Goal: Task Accomplishment & Management: Complete application form

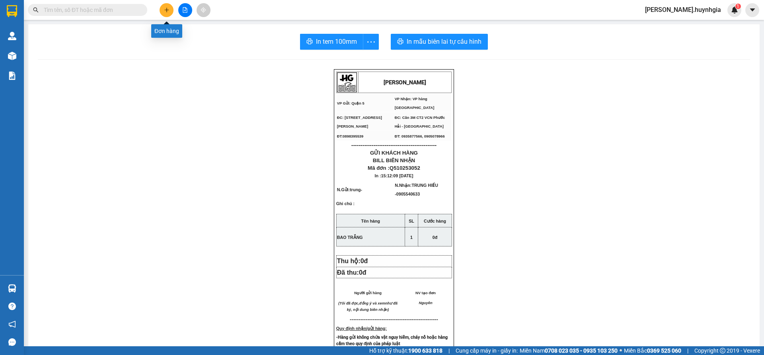
drag, startPoint x: 169, startPoint y: 8, endPoint x: 170, endPoint y: 14, distance: 5.3
click at [170, 14] on button at bounding box center [167, 10] width 14 height 14
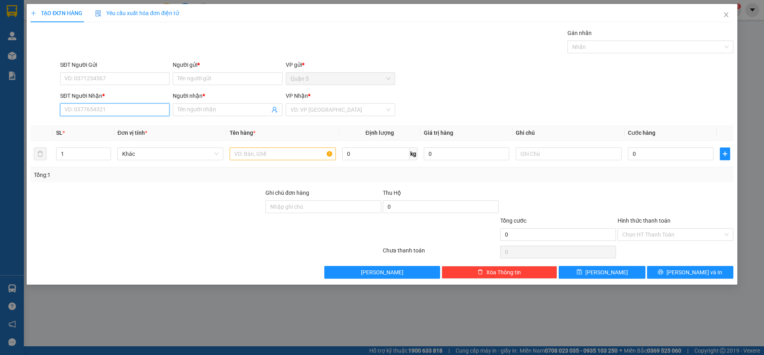
click at [131, 112] on input "SĐT Người Nhận *" at bounding box center [114, 109] width 109 height 13
drag, startPoint x: 112, startPoint y: 126, endPoint x: 134, endPoint y: 122, distance: 21.8
click at [114, 126] on div "0908888906 - VÂN KHO SÀN GỖ" at bounding box center [115, 125] width 100 height 9
type input "0908888906"
type input "VÂN KHO SÀN GỖ"
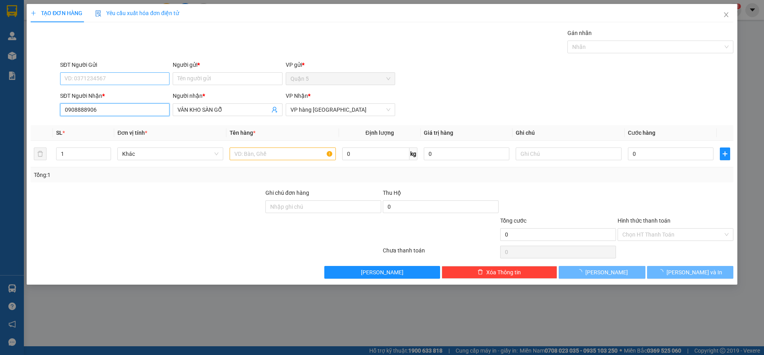
type input "0908888906"
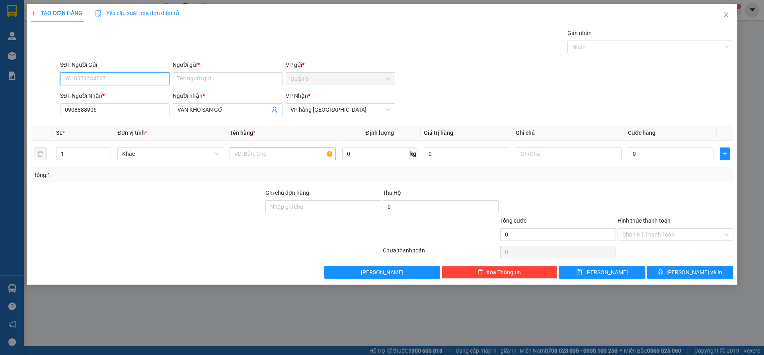
drag, startPoint x: 130, startPoint y: 82, endPoint x: 166, endPoint y: 121, distance: 53.5
click at [132, 83] on input "SĐT Người Gửi" at bounding box center [114, 78] width 109 height 13
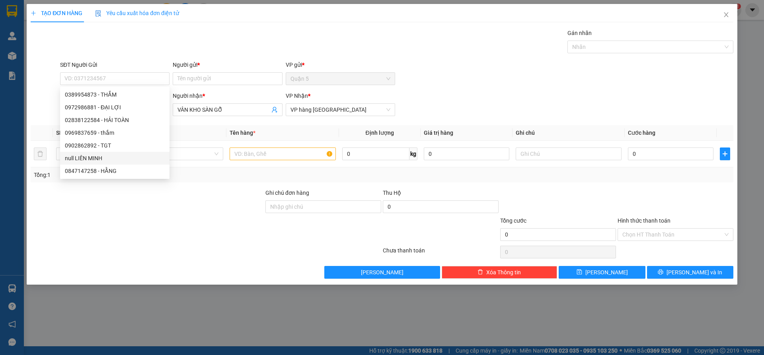
click at [92, 224] on div at bounding box center [147, 230] width 235 height 28
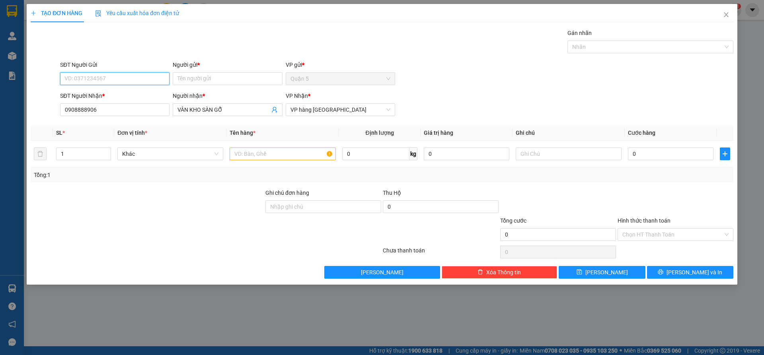
click at [140, 79] on input "SĐT Người Gửi" at bounding box center [114, 78] width 109 height 13
drag, startPoint x: 107, startPoint y: 119, endPoint x: 227, endPoint y: 165, distance: 128.6
click at [122, 119] on div "0937906080 - HÙNG" at bounding box center [115, 120] width 100 height 9
type input "0937906080"
type input "HÙNG"
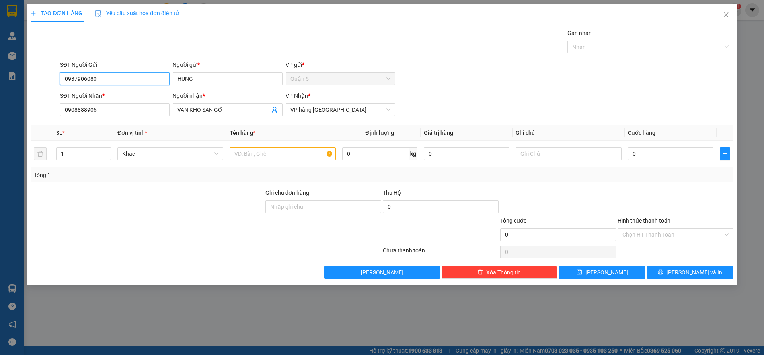
click at [118, 78] on input "0937906080" at bounding box center [114, 78] width 109 height 13
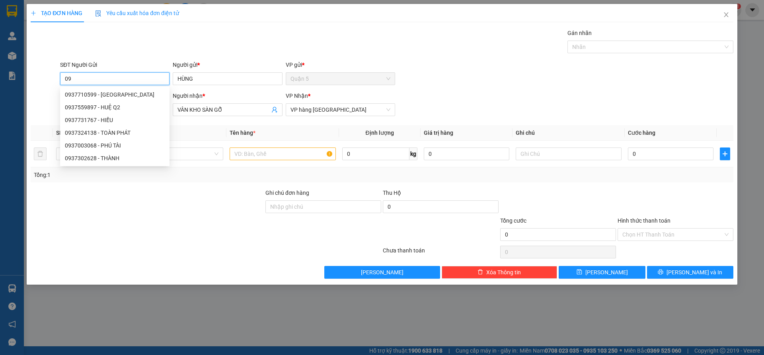
type input "0"
click at [113, 109] on div "0933382808 - HÙNG" at bounding box center [115, 107] width 100 height 9
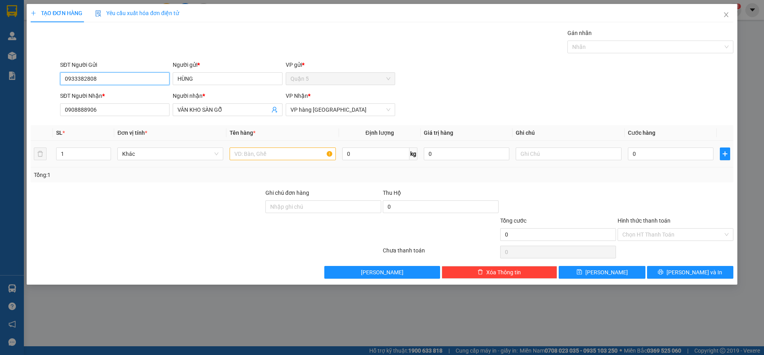
type input "0933382808"
drag, startPoint x: 272, startPoint y: 151, endPoint x: 274, endPoint y: 155, distance: 5.0
click at [274, 154] on input "text" at bounding box center [283, 154] width 106 height 13
click at [107, 151] on icon "up" at bounding box center [106, 152] width 3 height 3
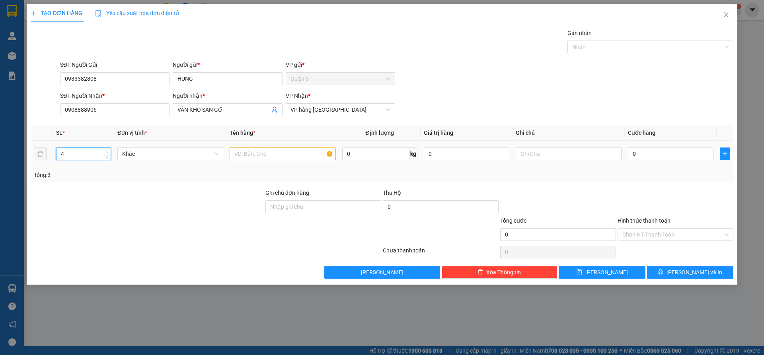
click at [107, 151] on icon "up" at bounding box center [106, 152] width 3 height 3
type input "6"
click at [107, 151] on icon "up" at bounding box center [106, 152] width 3 height 3
click at [247, 150] on input "text" at bounding box center [283, 154] width 106 height 13
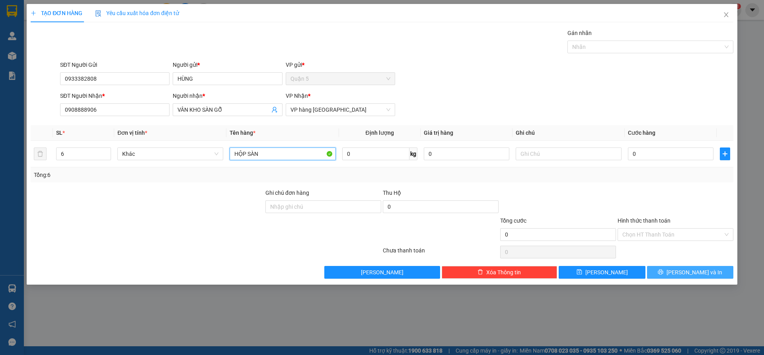
type input "HỘP SÀN"
drag, startPoint x: 672, startPoint y: 268, endPoint x: 677, endPoint y: 270, distance: 5.5
click at [674, 268] on button "[PERSON_NAME] và In" at bounding box center [690, 272] width 86 height 13
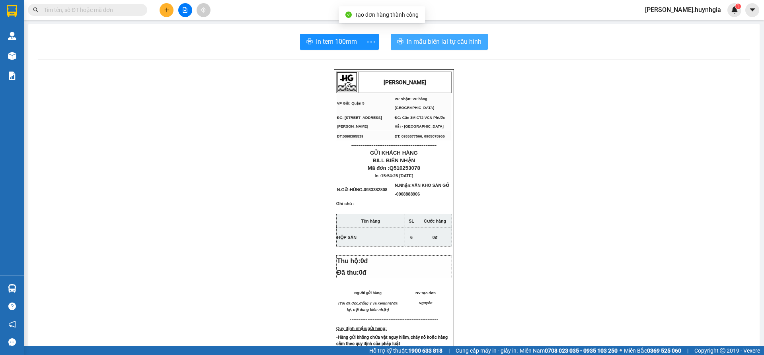
click at [432, 45] on span "In mẫu biên lai tự cấu hình" at bounding box center [444, 42] width 75 height 10
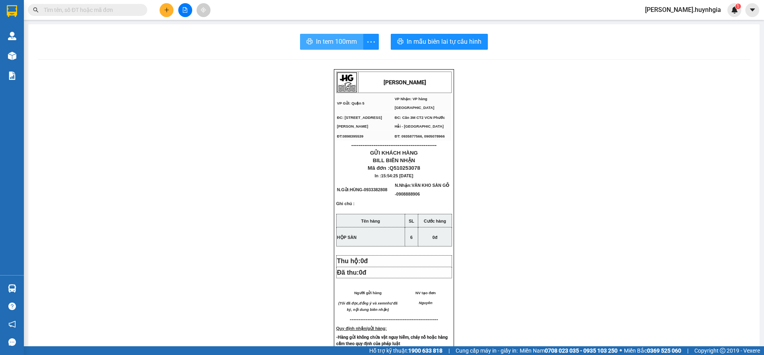
drag, startPoint x: 338, startPoint y: 43, endPoint x: 415, endPoint y: 70, distance: 81.1
click at [338, 43] on span "In tem 100mm" at bounding box center [336, 42] width 41 height 10
click at [162, 17] on div "Kết quả tìm kiếm ( 0 ) Bộ lọc No Data nguyen.huynhgia 1" at bounding box center [382, 10] width 764 height 20
click at [165, 14] on button at bounding box center [167, 10] width 14 height 14
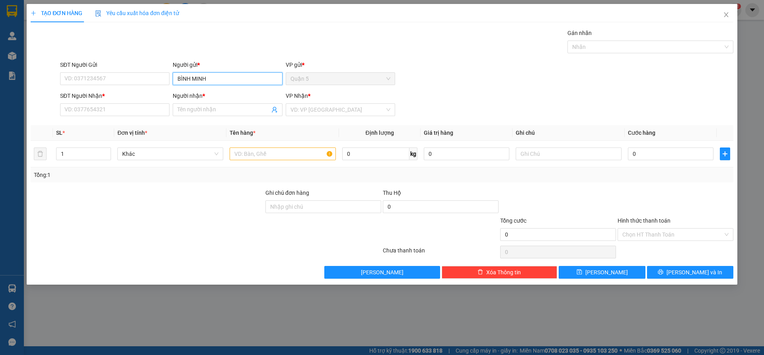
type input "BÌNH MINH"
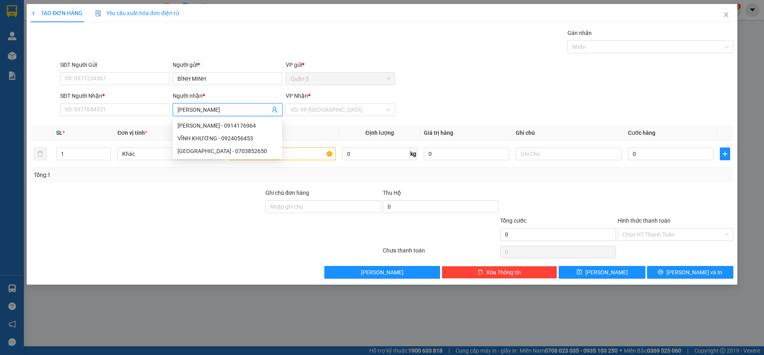
type input "[PERSON_NAME]"
drag, startPoint x: 219, startPoint y: 125, endPoint x: 254, endPoint y: 129, distance: 35.3
click at [220, 125] on div "[PERSON_NAME] - 0914176964" at bounding box center [227, 125] width 100 height 9
type input "0914176964"
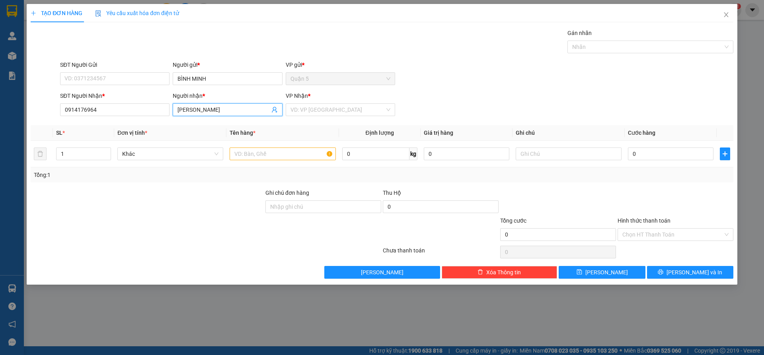
type input "[PERSON_NAME]"
drag, startPoint x: 294, startPoint y: 117, endPoint x: 323, endPoint y: 107, distance: 30.7
click at [295, 116] on div "VP Nhận * VD: VP [GEOGRAPHIC_DATA]" at bounding box center [340, 105] width 109 height 28
click at [323, 107] on input "search" at bounding box center [337, 110] width 94 height 12
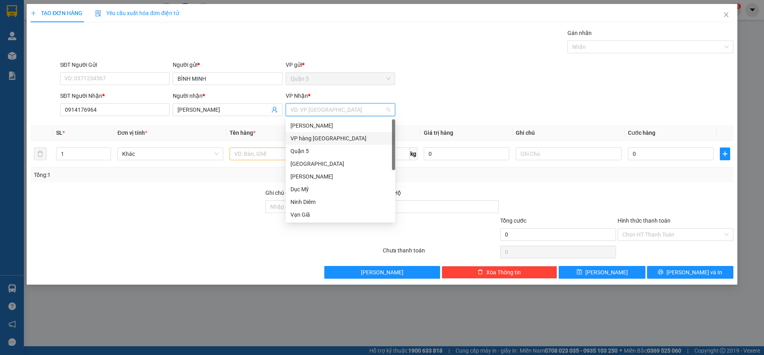
click at [318, 140] on div "VP hàng [GEOGRAPHIC_DATA]" at bounding box center [340, 138] width 100 height 9
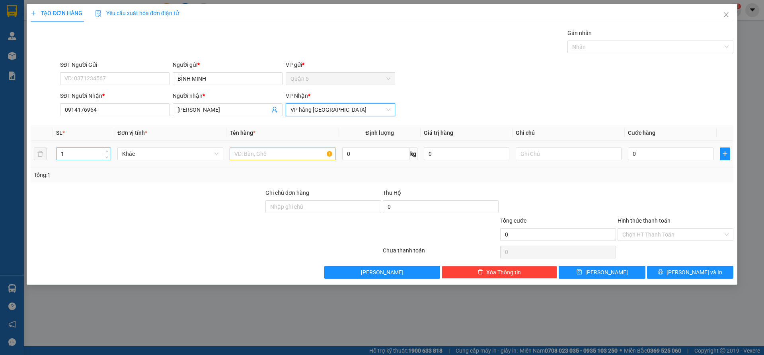
click at [76, 153] on input "1" at bounding box center [83, 154] width 54 height 12
type input "3"
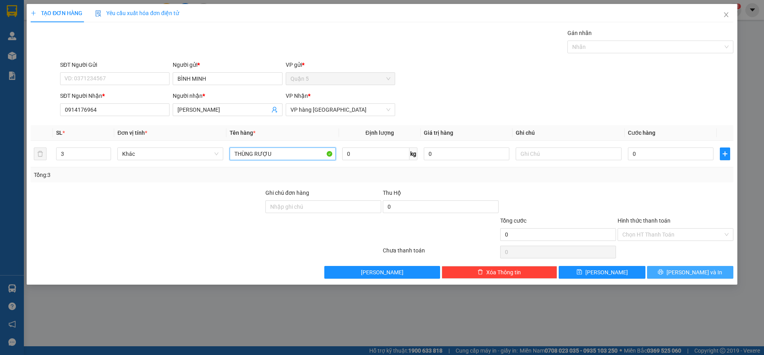
type input "THÙNG RƯỢU"
click at [652, 273] on button "[PERSON_NAME] và In" at bounding box center [690, 272] width 86 height 13
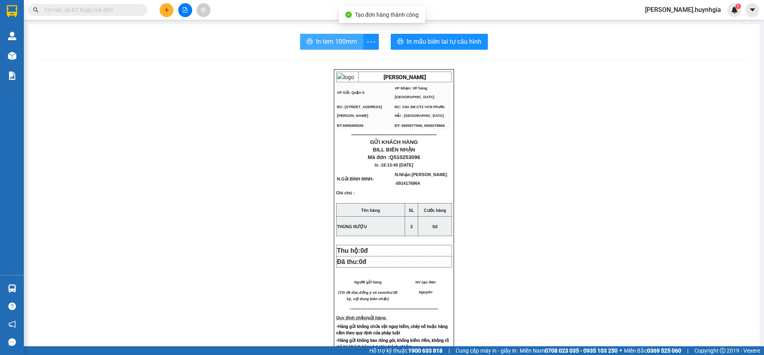
click at [352, 38] on span "In tem 100mm" at bounding box center [336, 42] width 41 height 10
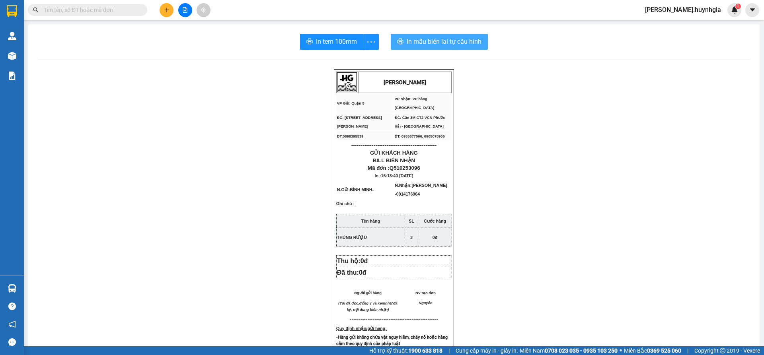
click at [454, 32] on div "In tem 100mm In mẫu biên lai tự cấu hình [PERSON_NAME] VP Gửi: Quận 5 VP Nhận…" at bounding box center [393, 325] width 731 height 602
click at [444, 38] on span "In mẫu biên lai tự cấu hình" at bounding box center [444, 42] width 75 height 10
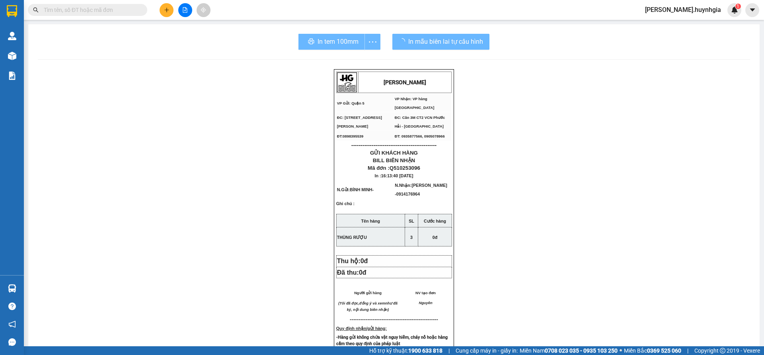
click at [165, 15] on button at bounding box center [167, 10] width 14 height 14
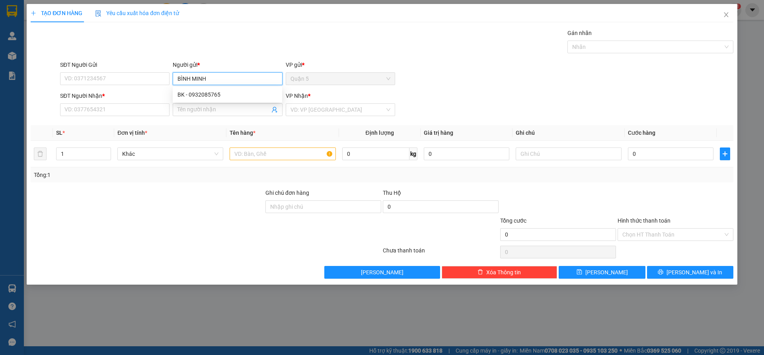
type input "BÌNH MINH"
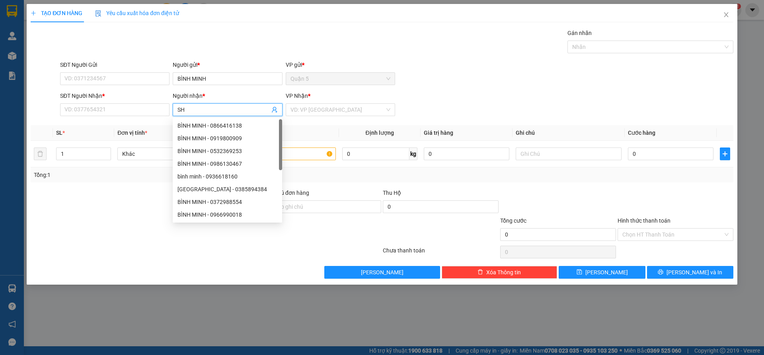
type input "S"
type input "HIỀN RƯỢU"
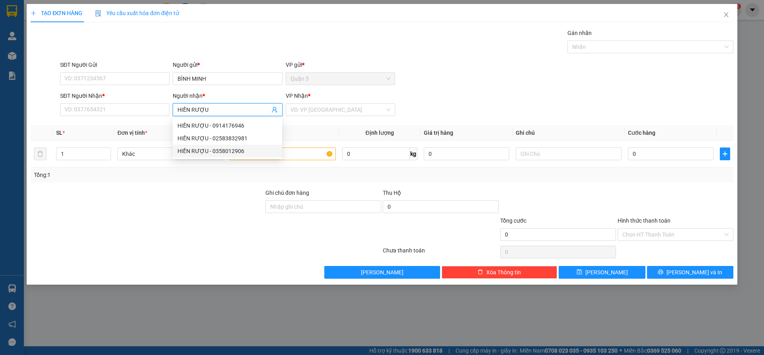
drag, startPoint x: 250, startPoint y: 151, endPoint x: 298, endPoint y: 133, distance: 51.5
click at [250, 151] on div "HIỀN RƯỢU - 0358012906" at bounding box center [227, 151] width 100 height 9
type input "0358012906"
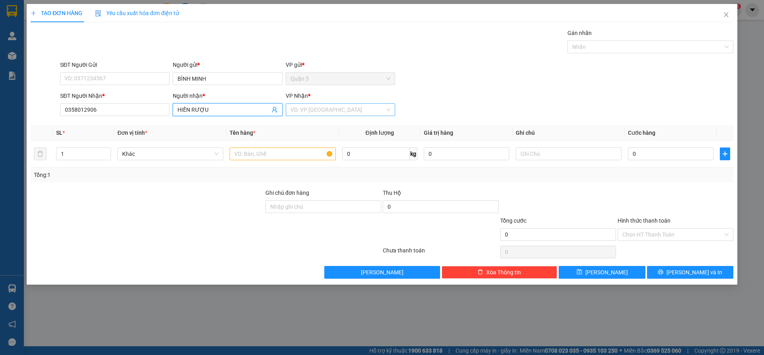
type input "HIỀN RƯỢU"
drag, startPoint x: 331, startPoint y: 108, endPoint x: 328, endPoint y: 114, distance: 7.3
click at [332, 108] on input "search" at bounding box center [337, 110] width 94 height 12
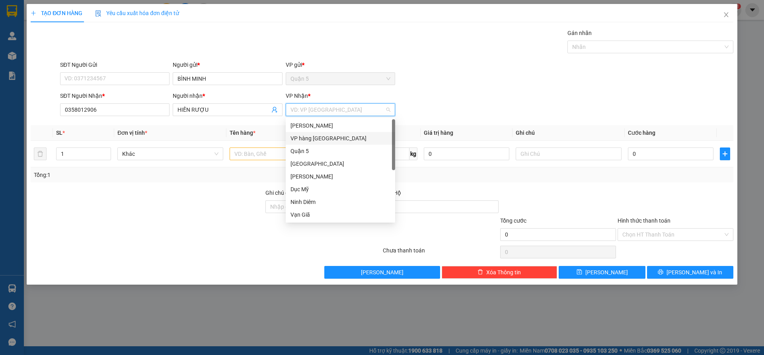
click at [325, 140] on div "VP hàng [GEOGRAPHIC_DATA]" at bounding box center [340, 138] width 100 height 9
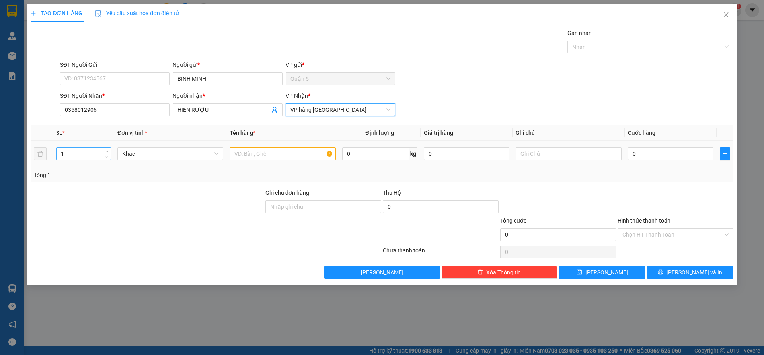
click at [84, 151] on input "1" at bounding box center [83, 154] width 54 height 12
type input "31"
click at [64, 157] on input "number" at bounding box center [83, 154] width 54 height 12
type input "10"
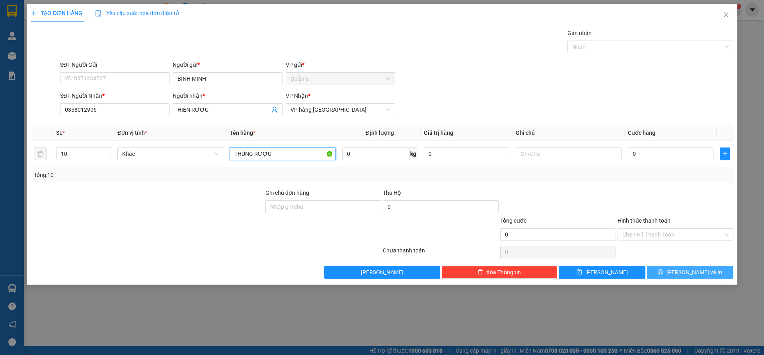
type input "THÙNG RƯỢU"
click at [667, 273] on button "[PERSON_NAME] và In" at bounding box center [690, 272] width 86 height 13
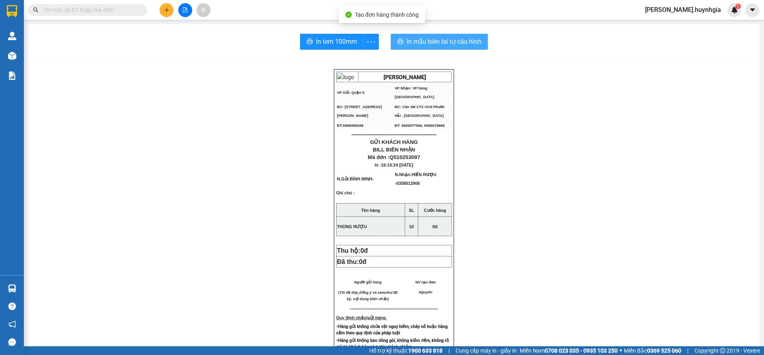
click at [430, 35] on button "In mẫu biên lai tự cấu hình" at bounding box center [439, 42] width 97 height 16
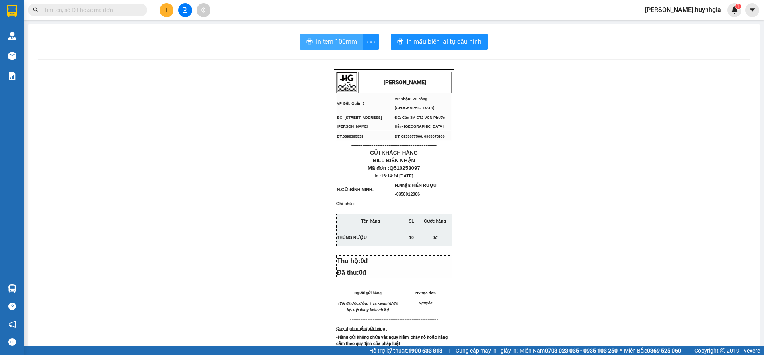
click at [329, 47] on button "In tem 100mm" at bounding box center [331, 42] width 63 height 16
click at [317, 32] on div "In tem 100mm In mẫu biên lai tự cấu hình [PERSON_NAME] VP Gửi: Quận 5 VP Nhận…" at bounding box center [393, 325] width 731 height 602
click at [329, 43] on span "In tem 100mm" at bounding box center [336, 42] width 41 height 10
click at [337, 39] on span "In tem 100mm" at bounding box center [336, 42] width 41 height 10
click at [316, 44] on span "In tem 100mm" at bounding box center [336, 42] width 41 height 10
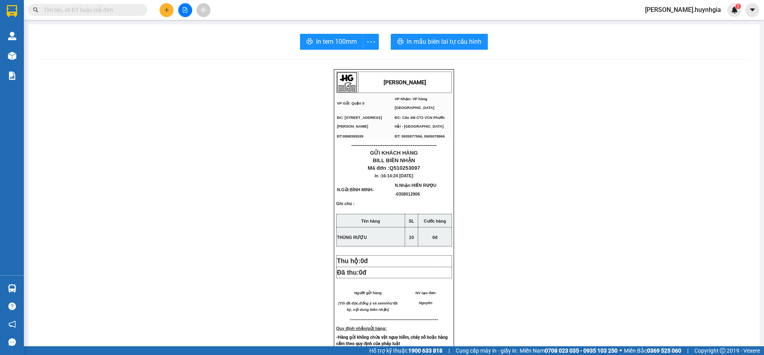
click at [168, 10] on icon "plus" at bounding box center [167, 10] width 6 height 6
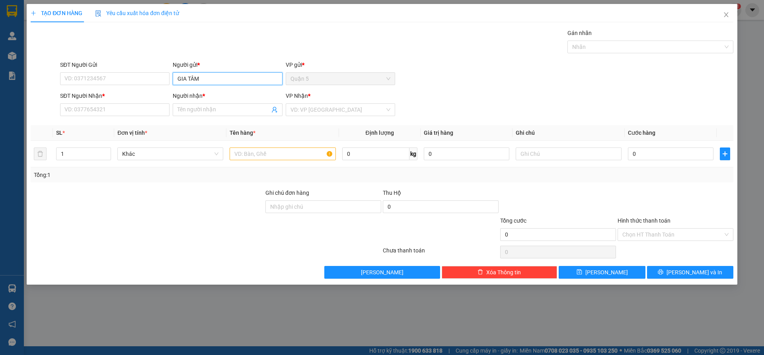
type input "GIA TÂM"
type input "CÔ MAI"
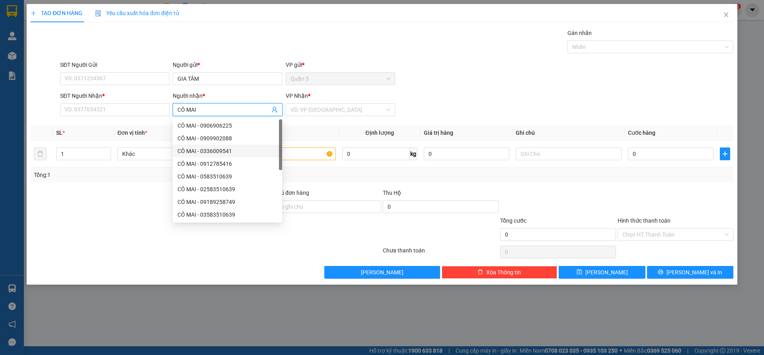
scroll to position [25, 0]
click at [246, 191] on div "CÔ MAI - 03583510639" at bounding box center [227, 189] width 100 height 9
type input "03583510639"
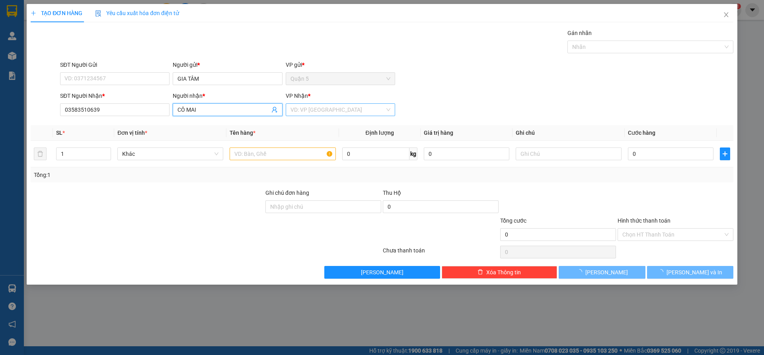
type input "CÔ MAI"
click at [318, 114] on input "search" at bounding box center [337, 110] width 94 height 12
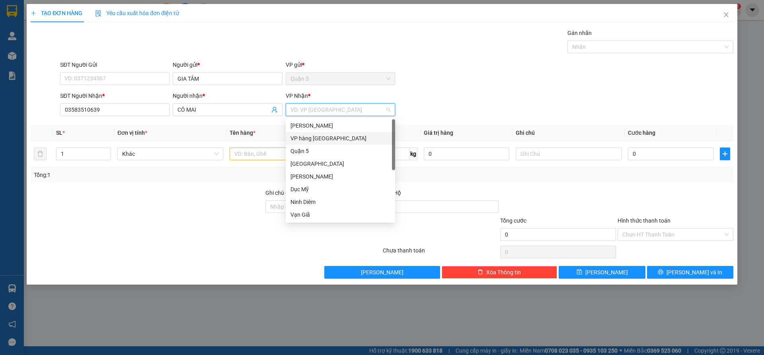
click at [316, 143] on div "VP hàng [GEOGRAPHIC_DATA]" at bounding box center [340, 138] width 109 height 13
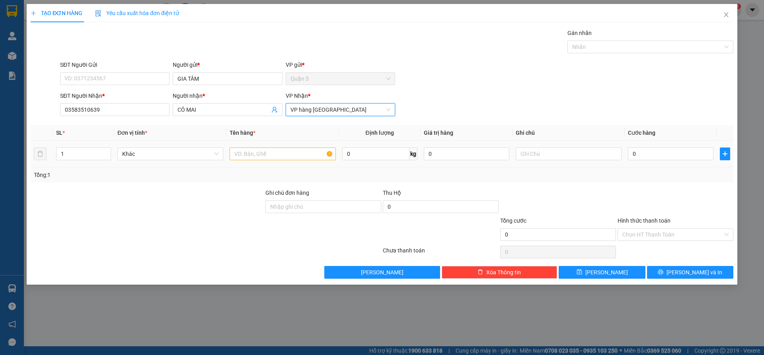
click at [278, 146] on td at bounding box center [282, 154] width 112 height 27
click at [267, 151] on input "text" at bounding box center [283, 154] width 106 height 13
type input "BAO"
click at [674, 263] on div "Transit Pickup Surcharge Ids Transit Deliver Surcharge Ids Transit Deliver Surc…" at bounding box center [382, 154] width 703 height 250
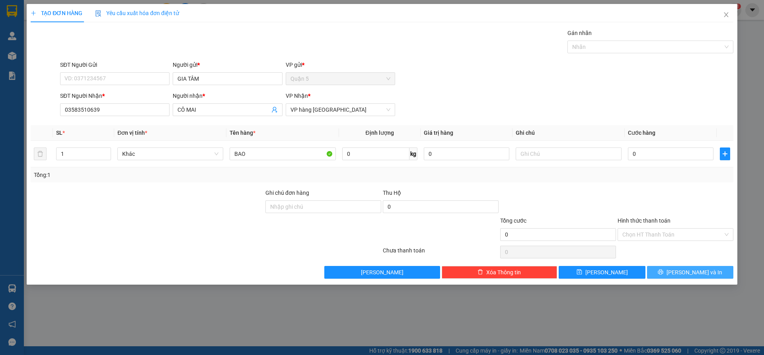
click at [672, 269] on button "[PERSON_NAME] và In" at bounding box center [690, 272] width 86 height 13
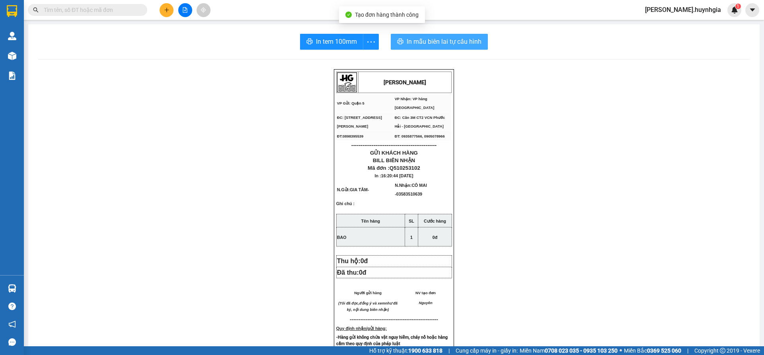
click at [413, 41] on span "In mẫu biên lai tự cấu hình" at bounding box center [444, 42] width 75 height 10
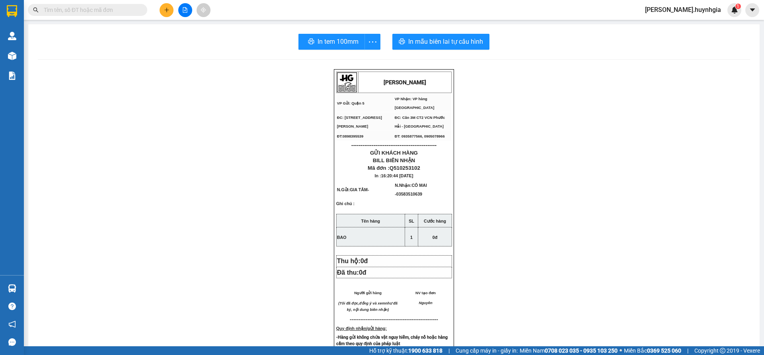
click at [338, 41] on span "In tem 100mm" at bounding box center [337, 42] width 41 height 10
click at [582, 83] on div "[PERSON_NAME] VP Gửi: Quận 5 VP Nhận: VP hàng [GEOGRAPHIC_DATA] ĐC: 394 An [P…" at bounding box center [394, 342] width 712 height 547
click at [553, 264] on div "[PERSON_NAME] VP Gửi: Quận 5 VP Nhận: VP hàng [GEOGRAPHIC_DATA] ĐC: 394 An [P…" at bounding box center [394, 342] width 712 height 547
click at [331, 41] on span "In tem 100mm" at bounding box center [336, 42] width 41 height 10
click at [543, 243] on div "[PERSON_NAME] VP Gửi: Quận 5 VP Nhận: VP hàng [GEOGRAPHIC_DATA] ĐC: 394 An [P…" at bounding box center [394, 342] width 712 height 547
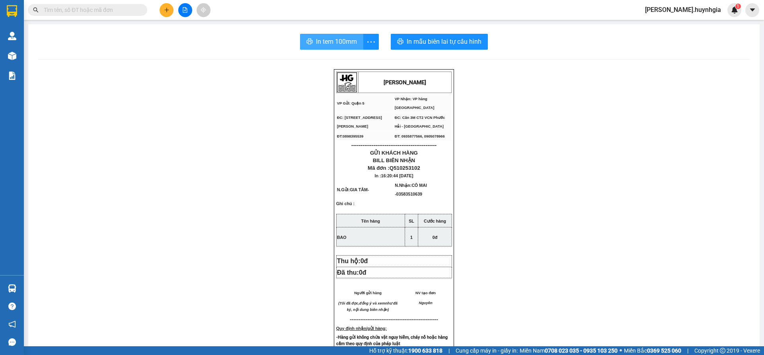
click at [344, 41] on span "In tem 100mm" at bounding box center [336, 42] width 41 height 10
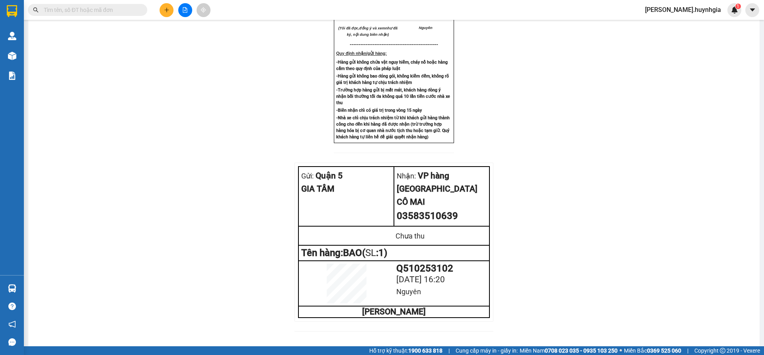
scroll to position [278, 0]
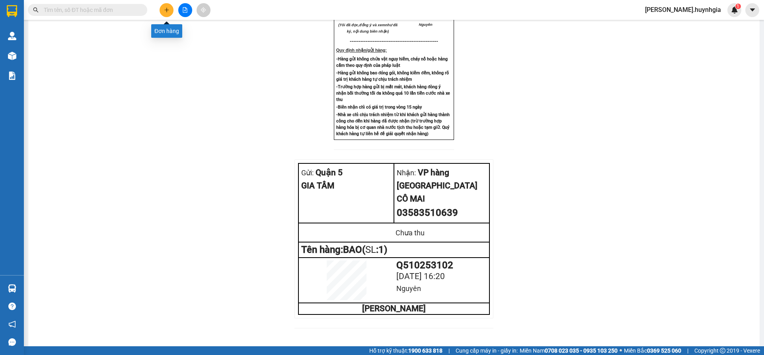
click at [169, 10] on button at bounding box center [167, 10] width 14 height 14
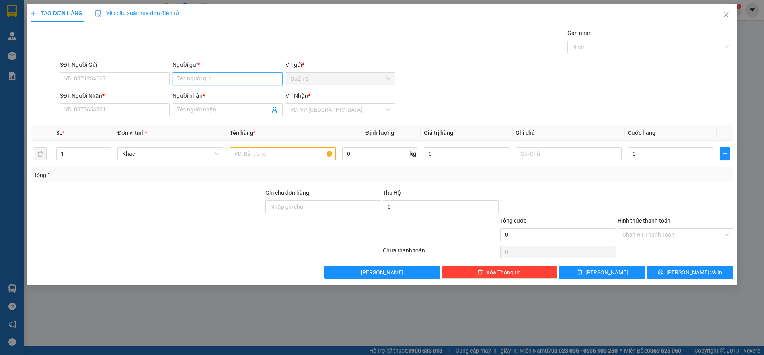
click at [197, 79] on input "Người gửi *" at bounding box center [227, 78] width 109 height 13
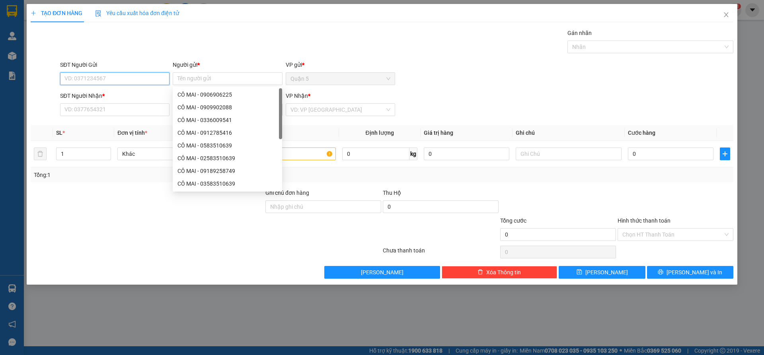
click at [77, 81] on input "SĐT Người Gửi" at bounding box center [114, 78] width 109 height 13
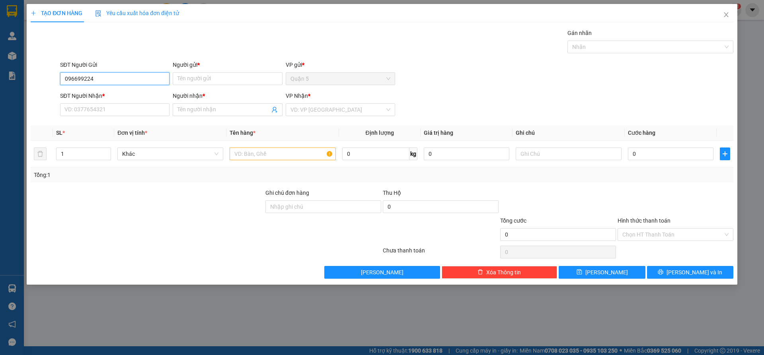
type input "0966992248"
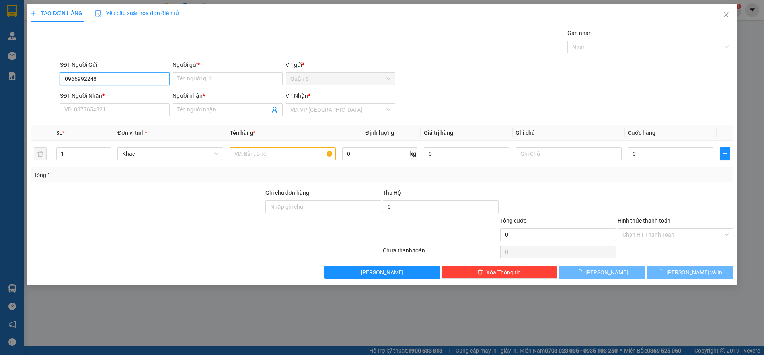
click at [119, 74] on input "0966992248" at bounding box center [114, 78] width 109 height 13
drag, startPoint x: 125, startPoint y: 93, endPoint x: 158, endPoint y: 101, distance: 34.4
click at [125, 93] on div "0966992248 - [PERSON_NAME]" at bounding box center [115, 94] width 100 height 9
type input "[PERSON_NAME]"
type input "0948088085"
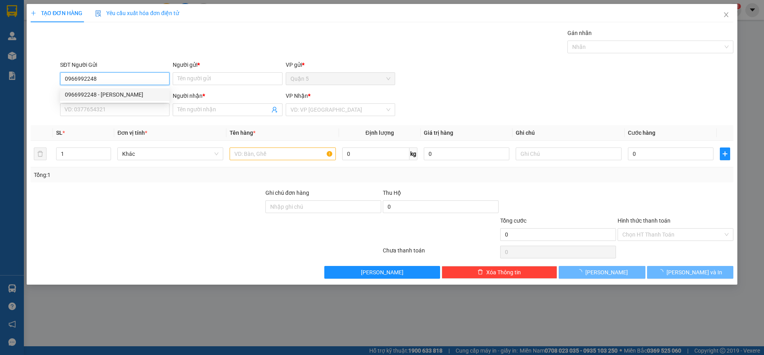
type input "[PERSON_NAME]"
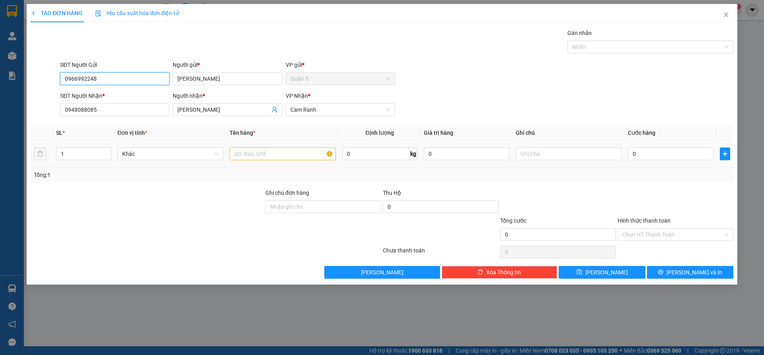
type input "0966992248"
click at [266, 156] on input "text" at bounding box center [283, 154] width 106 height 13
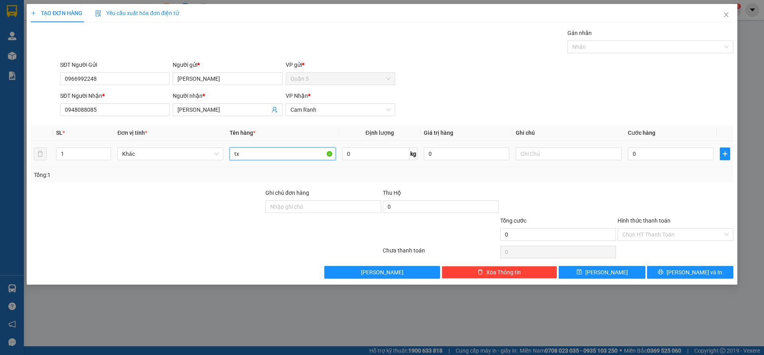
type input "t"
type input "THÙNG XỐP"
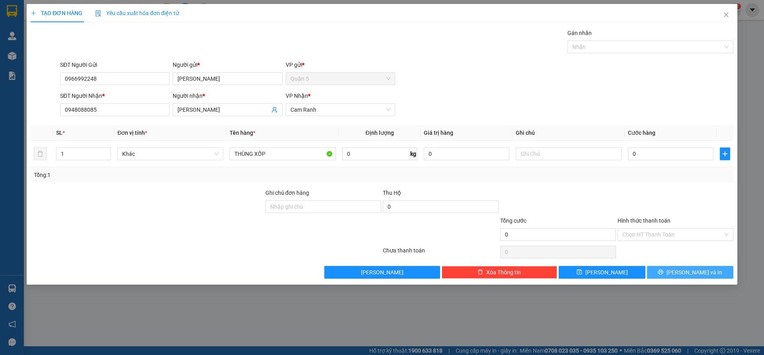
click at [663, 274] on icon "printer" at bounding box center [661, 272] width 6 height 6
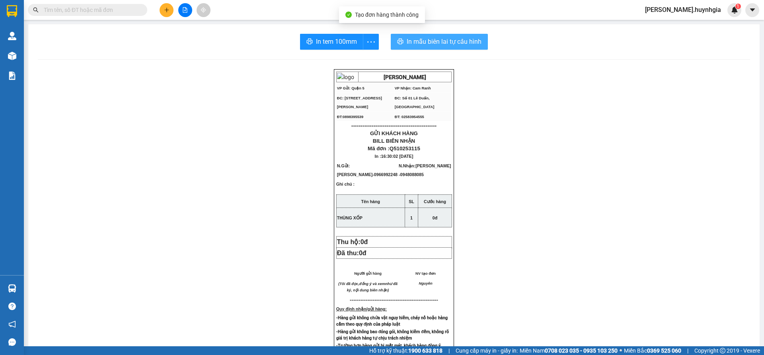
click at [450, 45] on span "In mẫu biên lai tự cấu hình" at bounding box center [444, 42] width 75 height 10
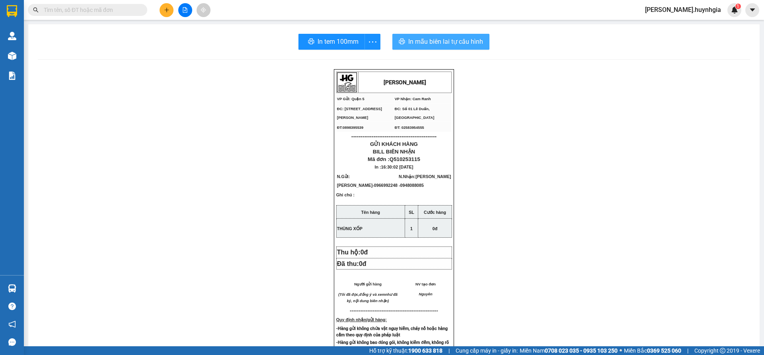
click at [456, 44] on span "In mẫu biên lai tự cấu hình" at bounding box center [445, 42] width 75 height 10
click at [440, 43] on span "In mẫu biên lai tự cấu hình" at bounding box center [444, 42] width 75 height 10
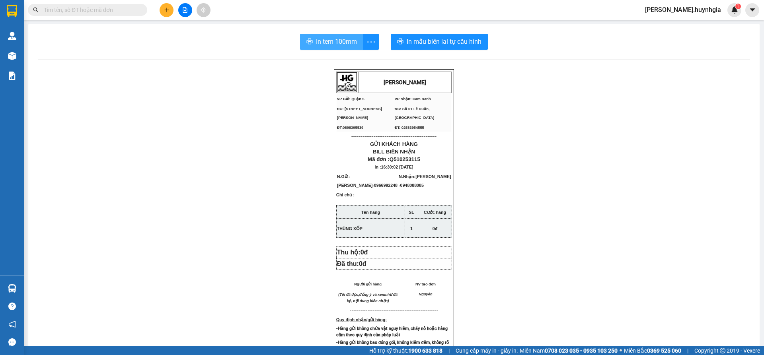
click at [337, 39] on span "In tem 100mm" at bounding box center [336, 42] width 41 height 10
click at [162, 14] on button at bounding box center [167, 10] width 14 height 14
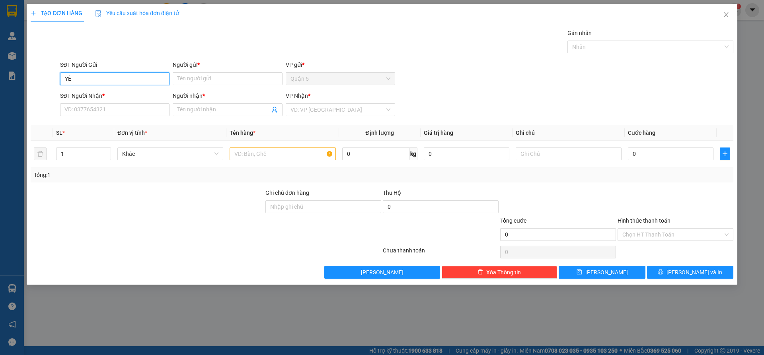
type input "Y"
click at [82, 82] on input "SĐT Người Gửi" at bounding box center [114, 78] width 109 height 13
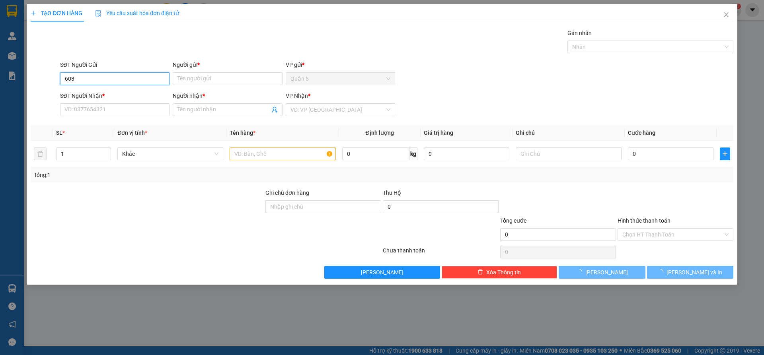
click at [96, 84] on input "603" at bounding box center [114, 78] width 109 height 13
click at [107, 91] on div "0903657603 - QUỐC HÙNG" at bounding box center [115, 94] width 100 height 9
type input "0903657603"
type input "QUỐC HÙNG"
type input "0919303156"
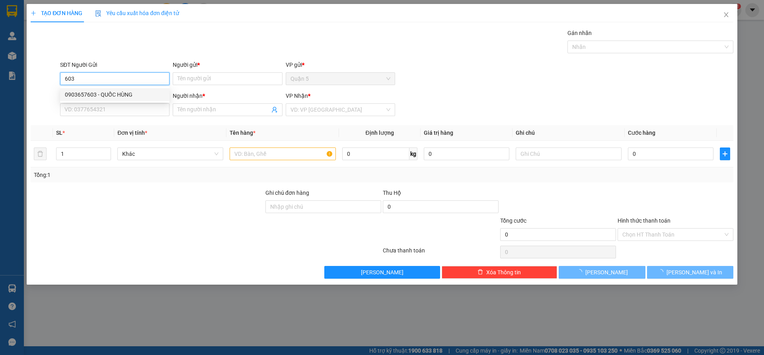
type input "PHONG"
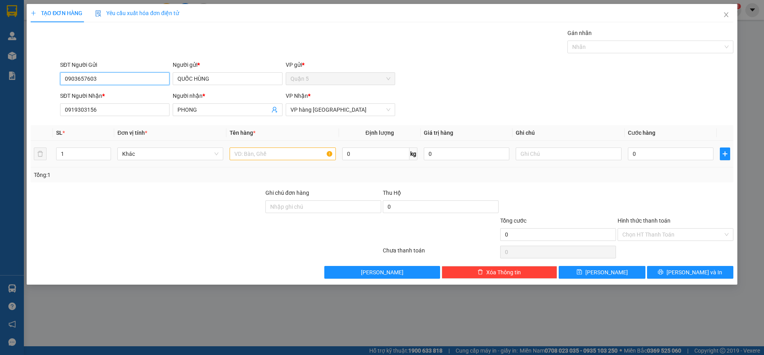
type input "0903657603"
click at [279, 151] on input "text" at bounding box center [283, 154] width 106 height 13
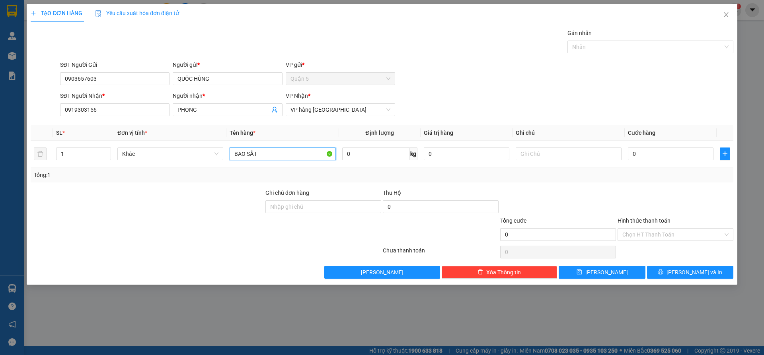
type input "BAO SẮT"
click at [696, 265] on div "Transit Pickup Surcharge Ids Transit Deliver Surcharge Ids Transit Deliver Surc…" at bounding box center [382, 154] width 703 height 250
click at [696, 267] on button "[PERSON_NAME] và In" at bounding box center [690, 272] width 86 height 13
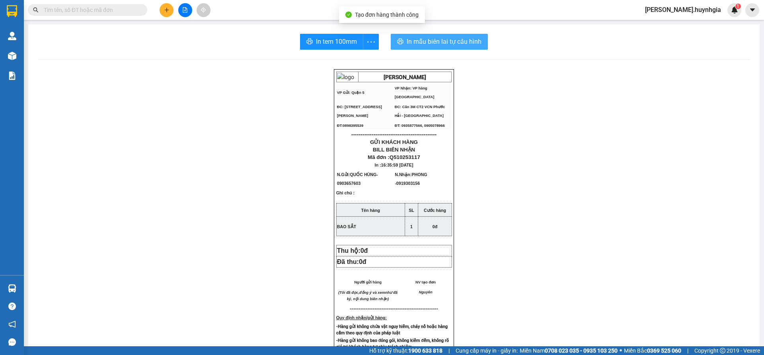
click at [443, 48] on button "In mẫu biên lai tự cấu hình" at bounding box center [439, 42] width 97 height 16
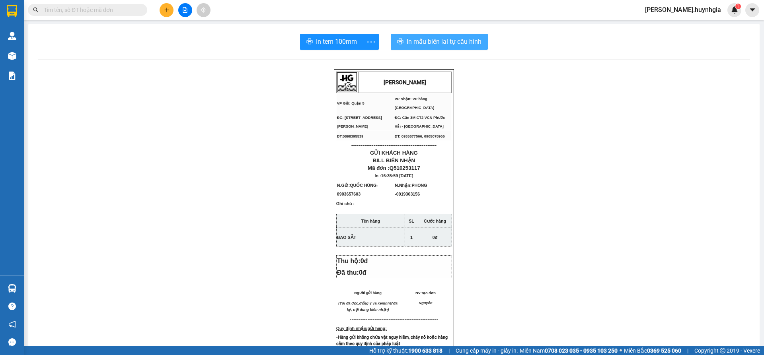
drag, startPoint x: 451, startPoint y: 51, endPoint x: 450, endPoint y: 44, distance: 6.8
click at [450, 50] on div "In tem 100mm In mẫu biên lai tự cấu hình [PERSON_NAME] VP Gửi: Quận 5 VP Nhận…" at bounding box center [393, 325] width 731 height 602
drag, startPoint x: 450, startPoint y: 44, endPoint x: 481, endPoint y: 81, distance: 48.3
click at [451, 43] on span "In mẫu biên lai tự cấu hình" at bounding box center [444, 42] width 75 height 10
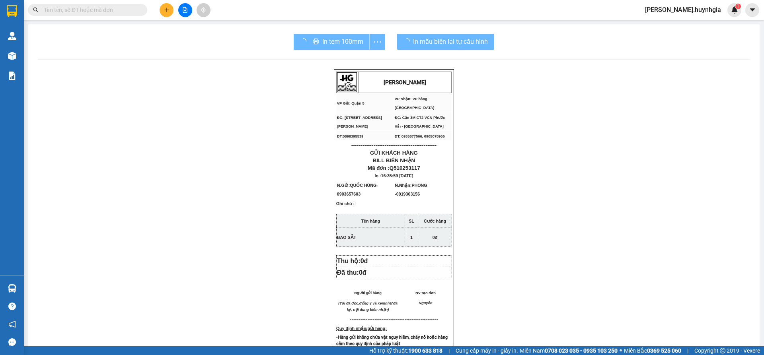
click at [324, 39] on div "In tem 100mm" at bounding box center [339, 42] width 91 height 16
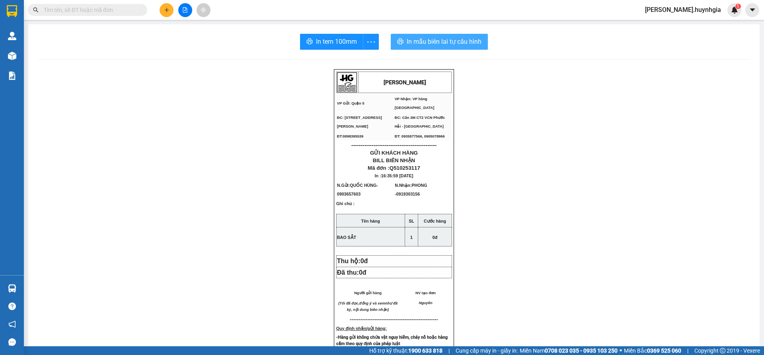
click at [428, 39] on span "In mẫu biên lai tự cấu hình" at bounding box center [444, 42] width 75 height 10
click at [345, 44] on span "In tem 100mm" at bounding box center [336, 42] width 41 height 10
click at [165, 8] on icon "plus" at bounding box center [167, 10] width 6 height 6
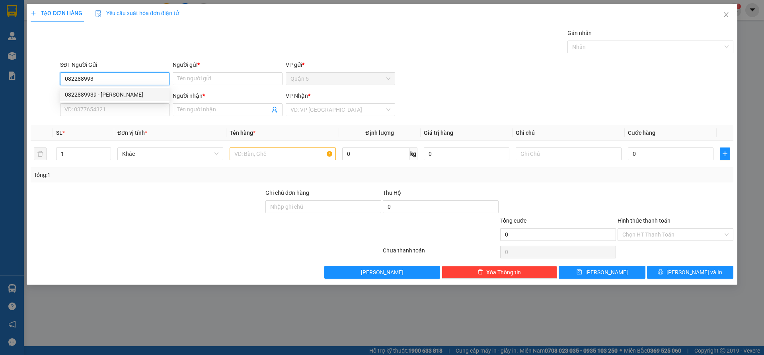
click at [113, 92] on div "0822889939 - [PERSON_NAME]" at bounding box center [115, 94] width 100 height 9
type input "0822889939"
type input "BẢO ANH"
type input "0896647173"
type input "THIÊN TƯỜNG"
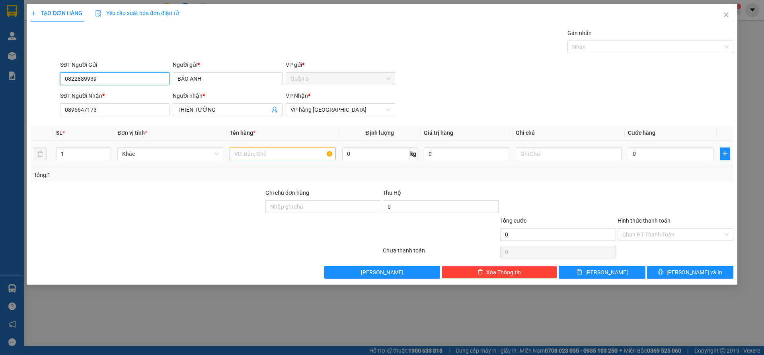
type input "0822889939"
click at [251, 157] on input "text" at bounding box center [283, 154] width 106 height 13
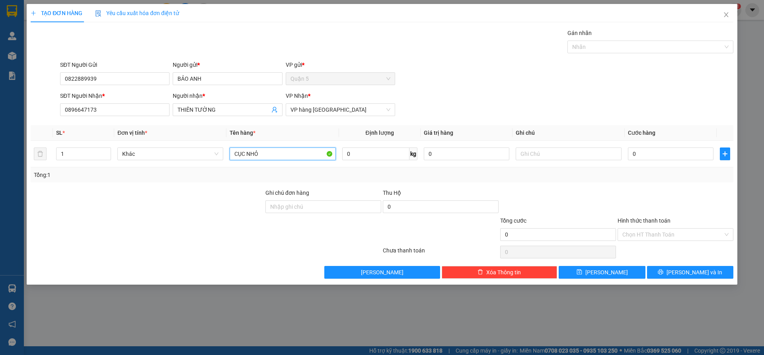
type input "CỤC NHỎ"
click at [701, 266] on button "[PERSON_NAME] và In" at bounding box center [690, 272] width 86 height 13
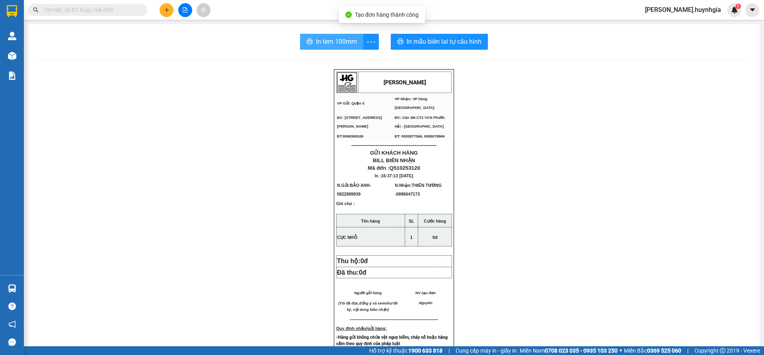
click at [350, 35] on button "In tem 100mm" at bounding box center [331, 42] width 63 height 16
drag, startPoint x: 426, startPoint y: 45, endPoint x: 436, endPoint y: 45, distance: 10.0
click at [426, 45] on span "In mẫu biên lai tự cấu hình" at bounding box center [444, 42] width 75 height 10
click at [168, 10] on icon "plus" at bounding box center [167, 10] width 6 height 6
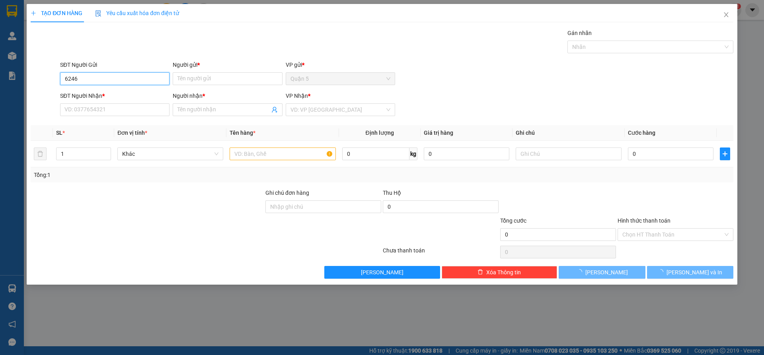
click at [88, 76] on input "6246" at bounding box center [114, 78] width 109 height 13
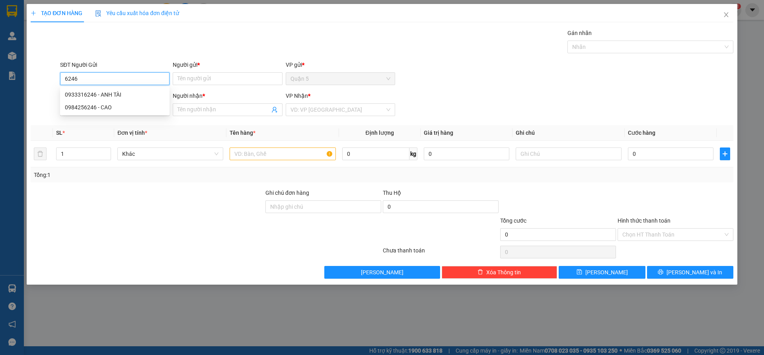
click at [97, 81] on input "6246" at bounding box center [114, 78] width 109 height 13
click at [108, 97] on div "0933316246 - ANH TÀI" at bounding box center [115, 94] width 100 height 9
type input "0933316246"
type input "ANH TÀI"
type input "0762745463"
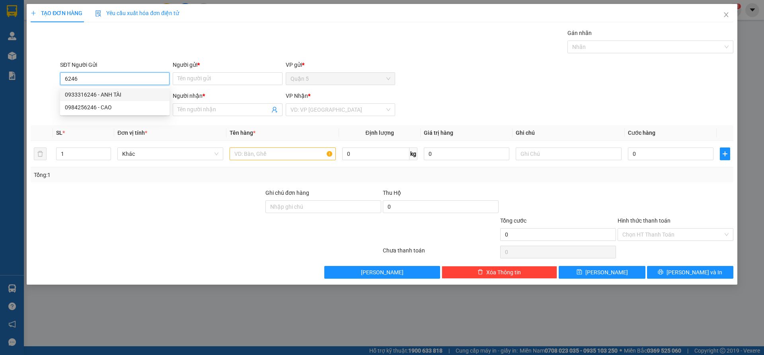
type input "[PERSON_NAME]( [PERSON_NAME])"
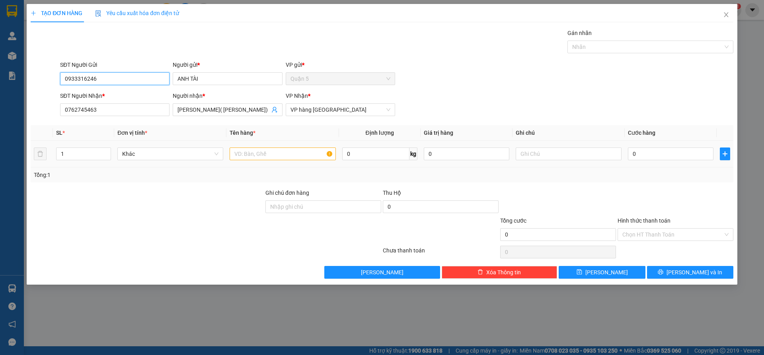
type input "0933316246"
click at [245, 151] on input "text" at bounding box center [283, 154] width 106 height 13
click at [74, 157] on input "1" at bounding box center [83, 154] width 54 height 12
type input "3"
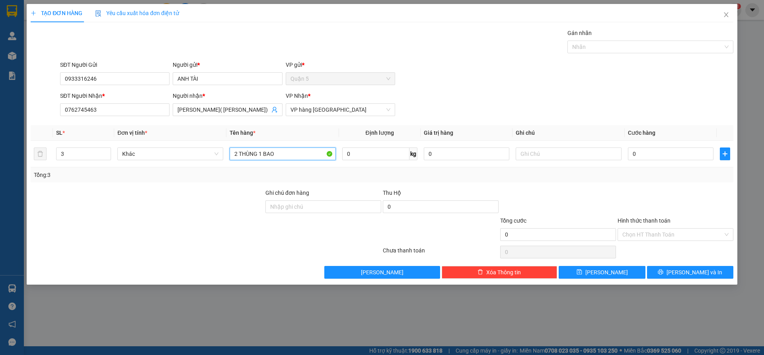
type input "2 THÙNG 1 BAO"
click at [698, 281] on div "TẠO ĐƠN HÀNG Yêu cầu xuất hóa đơn điện tử Transit Pickup Surcharge Ids Transit …" at bounding box center [382, 144] width 711 height 281
drag, startPoint x: 700, startPoint y: 277, endPoint x: 703, endPoint y: 267, distance: 10.4
click at [701, 275] on button "[PERSON_NAME] và In" at bounding box center [690, 272] width 86 height 13
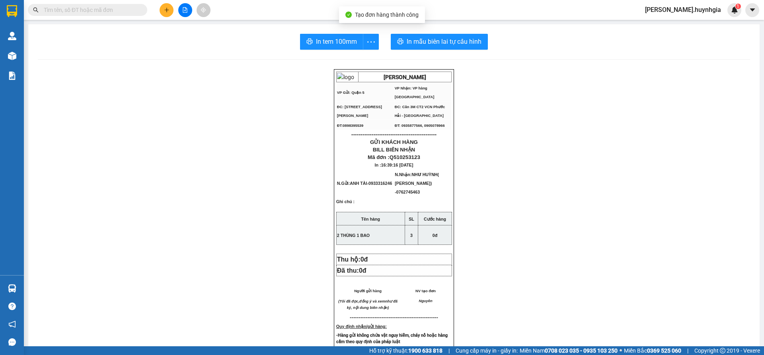
click at [445, 56] on div "In tem 100mm In mẫu biên lai tự cấu hình [PERSON_NAME] VP Gửi: Quận 5 VP Nhận…" at bounding box center [393, 330] width 731 height 613
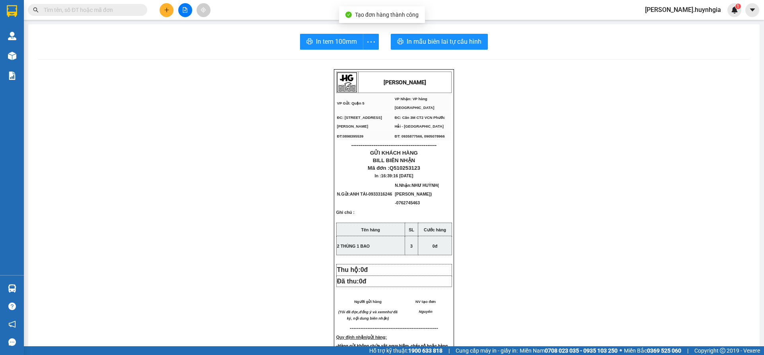
click at [446, 50] on div "In tem 100mm In mẫu biên lai tự cấu hình [PERSON_NAME] VP Gửi: Quận 5 VP Nhận…" at bounding box center [393, 336] width 731 height 624
click at [446, 46] on span "In mẫu biên lai tự cấu hình" at bounding box center [444, 42] width 75 height 10
click at [335, 43] on span "In tem 100mm" at bounding box center [336, 42] width 41 height 10
click at [162, 11] on button at bounding box center [167, 10] width 14 height 14
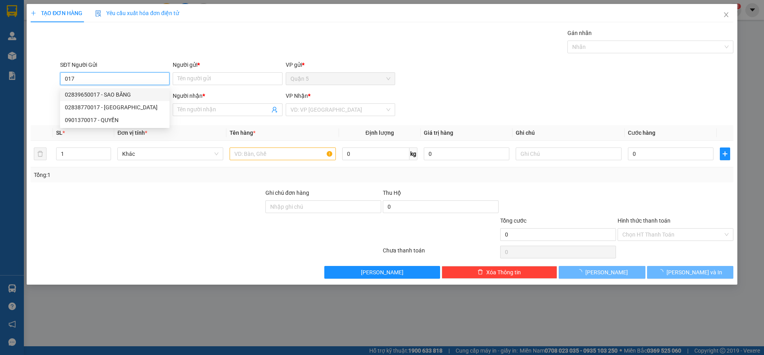
click at [123, 75] on input "017" at bounding box center [114, 78] width 109 height 13
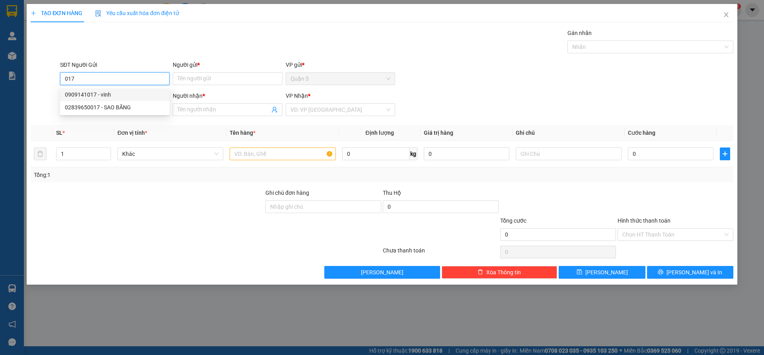
click at [122, 99] on div "0909141017 - vinh" at bounding box center [115, 94] width 100 height 9
type input "0909141017"
type input "vinh"
type input "0909444150"
type input "HẢI ST"
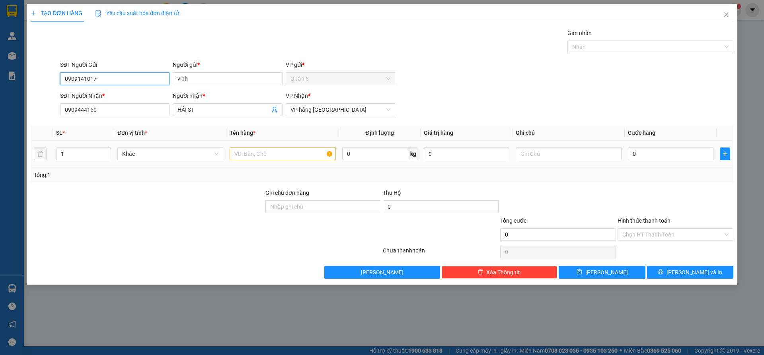
type input "0909141017"
click at [249, 152] on input "text" at bounding box center [283, 154] width 106 height 13
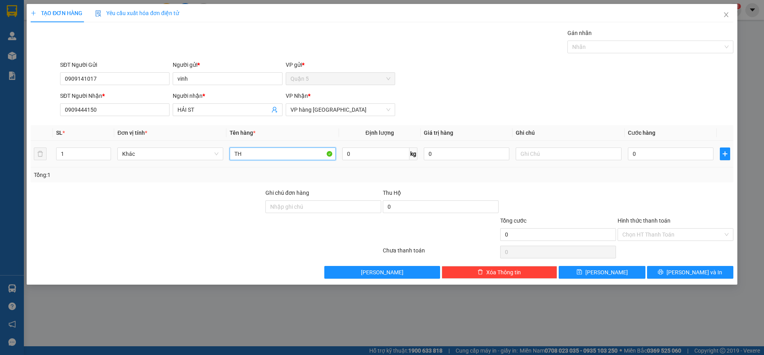
type input "T"
type input "CỤC ĐEN"
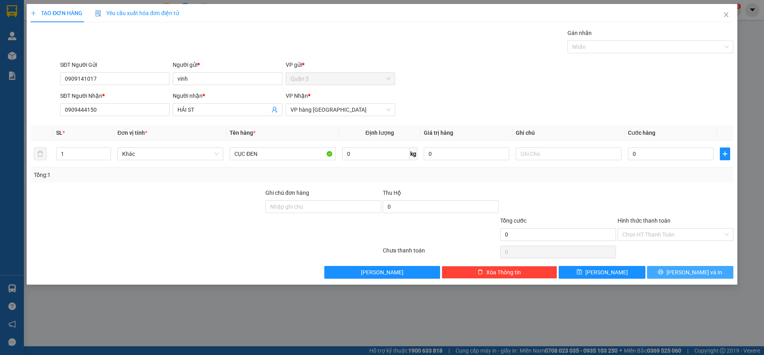
drag, startPoint x: 654, startPoint y: 263, endPoint x: 668, endPoint y: 271, distance: 15.1
click at [657, 266] on div "Transit Pickup Surcharge Ids Transit Deliver Surcharge Ids Transit Deliver Surc…" at bounding box center [382, 154] width 703 height 250
drag, startPoint x: 668, startPoint y: 271, endPoint x: 643, endPoint y: 216, distance: 59.8
click at [668, 271] on button "[PERSON_NAME] và In" at bounding box center [690, 272] width 86 height 13
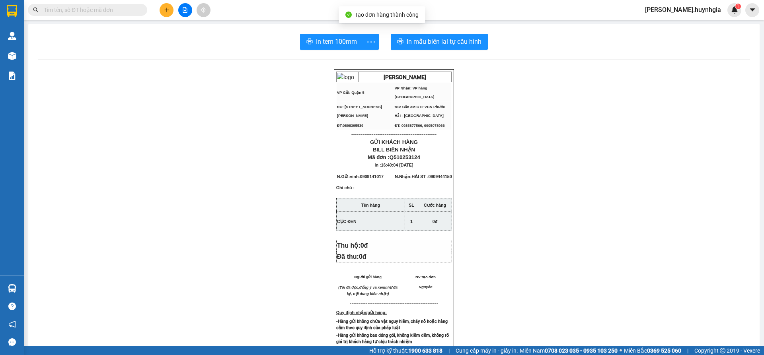
click at [433, 33] on div "In tem 100mm In mẫu biên lai tự cấu hình [PERSON_NAME] VP Gửi: Quận 5 VP Nhận…" at bounding box center [393, 317] width 731 height 586
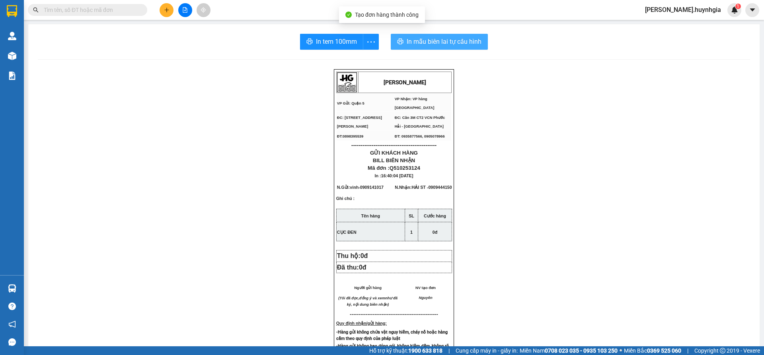
click at [433, 37] on button "In mẫu biên lai tự cấu hình" at bounding box center [439, 42] width 97 height 16
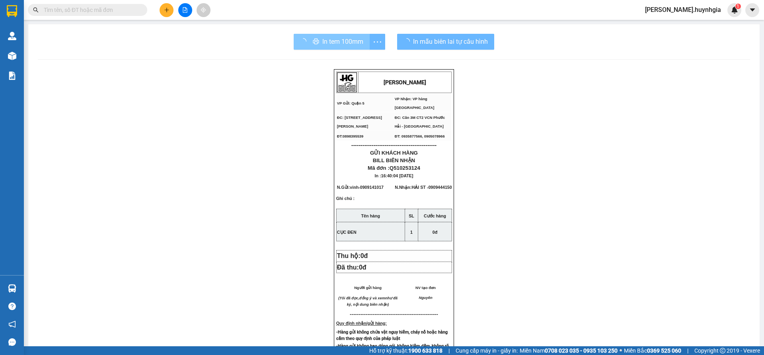
click at [342, 46] on span "In tem 100mm" at bounding box center [342, 42] width 41 height 10
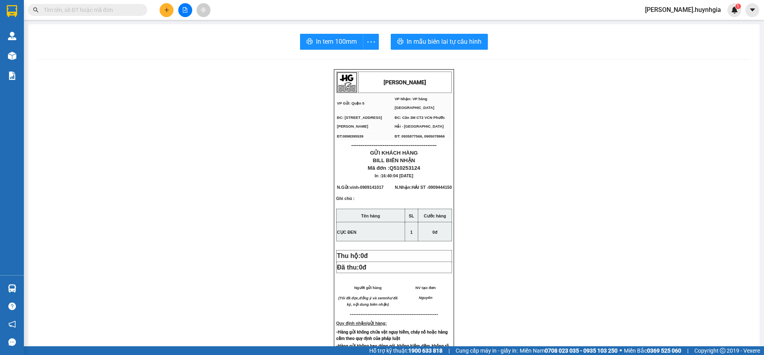
click at [168, 13] on button at bounding box center [167, 10] width 14 height 14
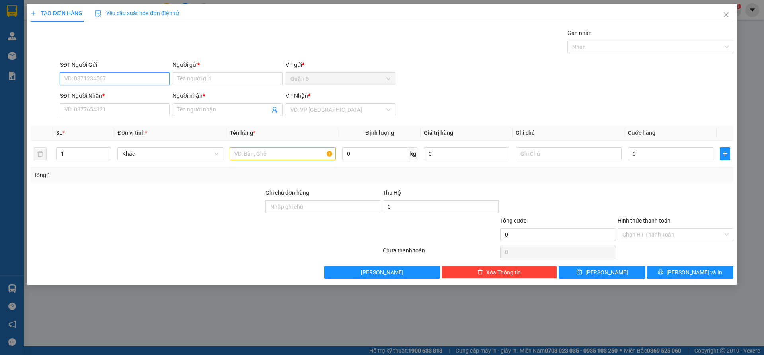
click at [104, 80] on input "SĐT Người Gửi" at bounding box center [114, 78] width 109 height 13
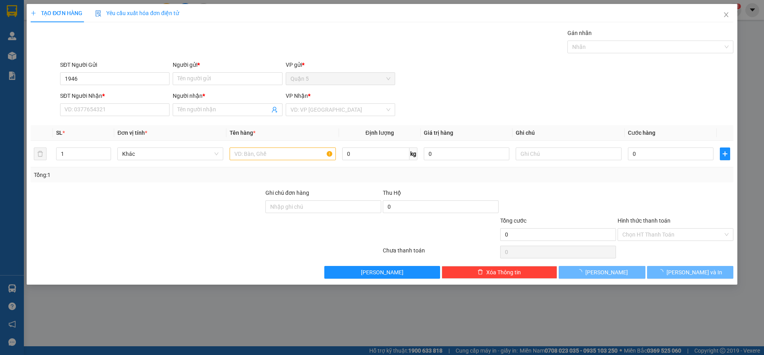
click at [103, 71] on div "SĐT Người Gửi" at bounding box center [114, 66] width 109 height 12
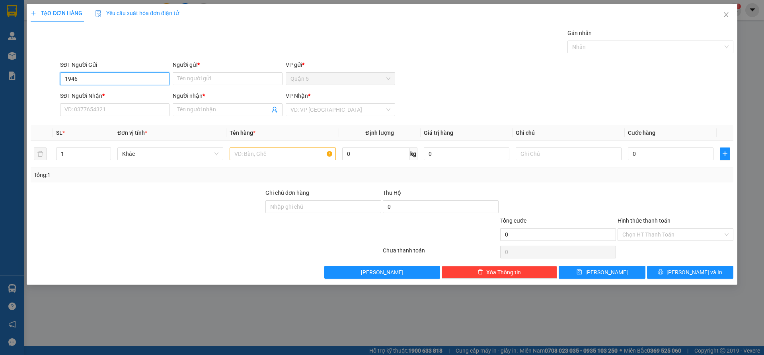
click at [104, 79] on input "1946" at bounding box center [114, 78] width 109 height 13
drag, startPoint x: 110, startPoint y: 98, endPoint x: 136, endPoint y: 102, distance: 26.9
click at [110, 97] on div "0563011946 - TRƯỜNG" at bounding box center [115, 94] width 100 height 9
type input "0563011946"
type input "TRƯỜNG"
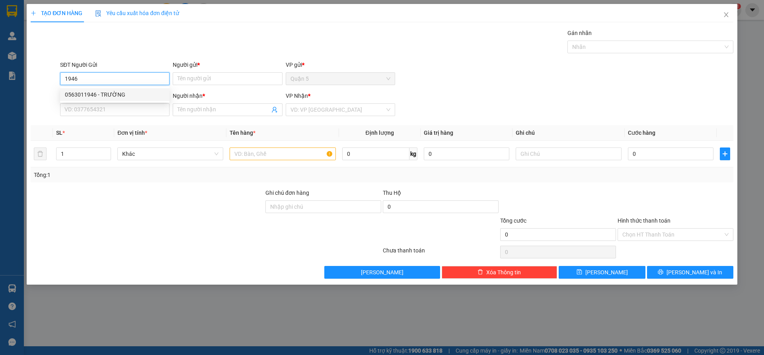
type input "0989106681"
type input "[PERSON_NAME]"
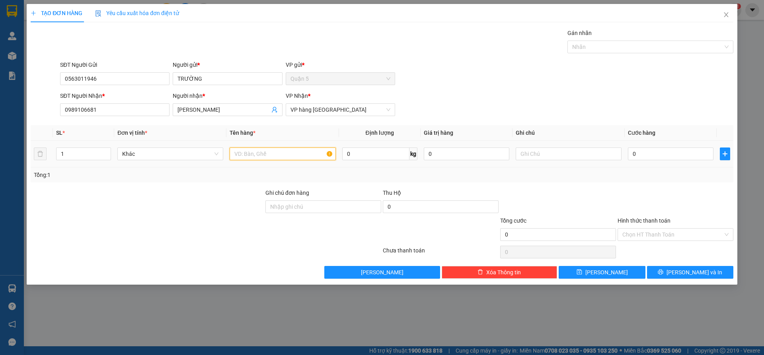
click at [259, 154] on input "text" at bounding box center [283, 154] width 106 height 13
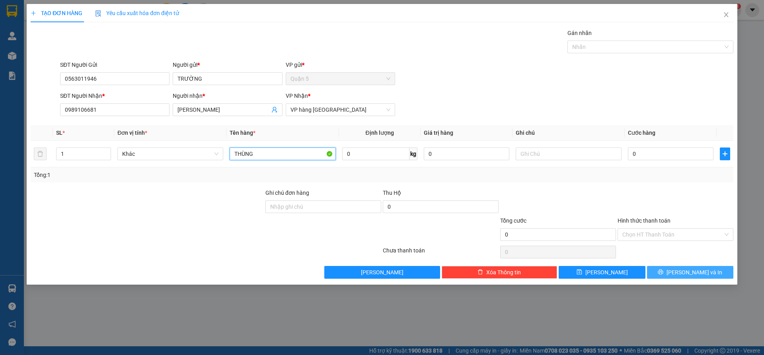
type input "THÙNG"
drag, startPoint x: 665, startPoint y: 275, endPoint x: 658, endPoint y: 273, distance: 7.8
click at [665, 275] on button "[PERSON_NAME] và In" at bounding box center [690, 272] width 86 height 13
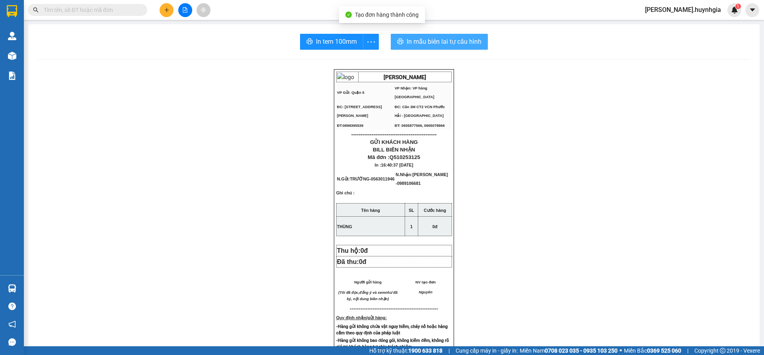
click at [446, 44] on span "In mẫu biên lai tự cấu hình" at bounding box center [444, 42] width 75 height 10
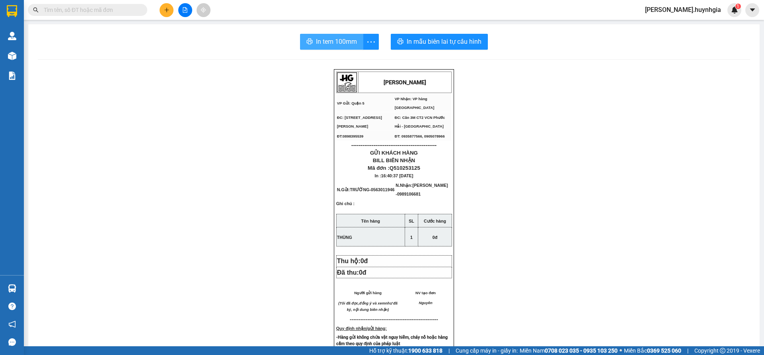
drag, startPoint x: 338, startPoint y: 42, endPoint x: 418, endPoint y: 63, distance: 82.6
click at [338, 43] on span "In tem 100mm" at bounding box center [336, 42] width 41 height 10
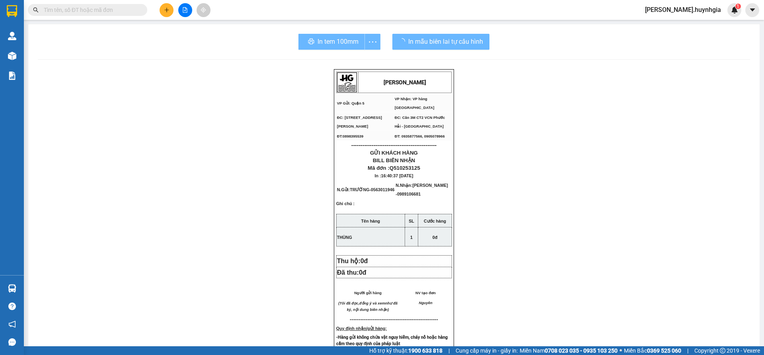
click at [589, 292] on div "[PERSON_NAME] VP Gửi: Quận 5 VP Nhận: VP hàng [GEOGRAPHIC_DATA] ĐC: 394 An [P…" at bounding box center [394, 342] width 712 height 547
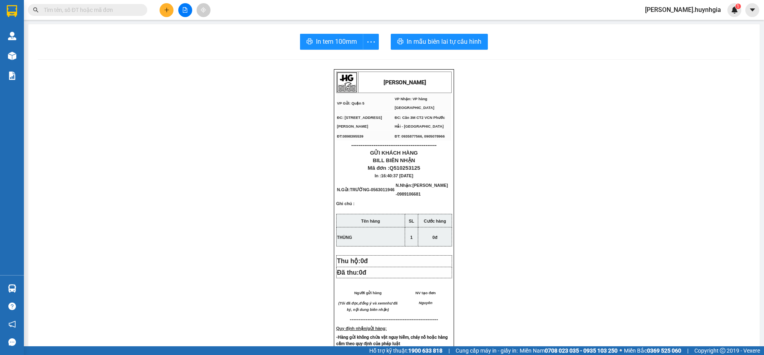
click at [164, 5] on button at bounding box center [167, 10] width 14 height 14
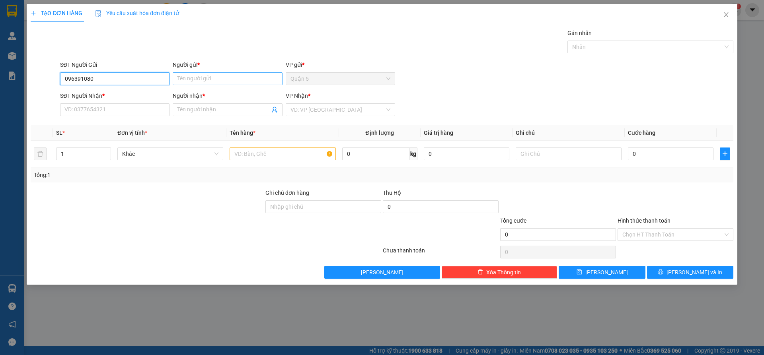
type input "0963910808"
click at [112, 95] on div "0963910808 - PHỤNG" at bounding box center [115, 94] width 100 height 9
type input "PHỤNG"
type input "0905252829"
type input "TÀI DUNG"
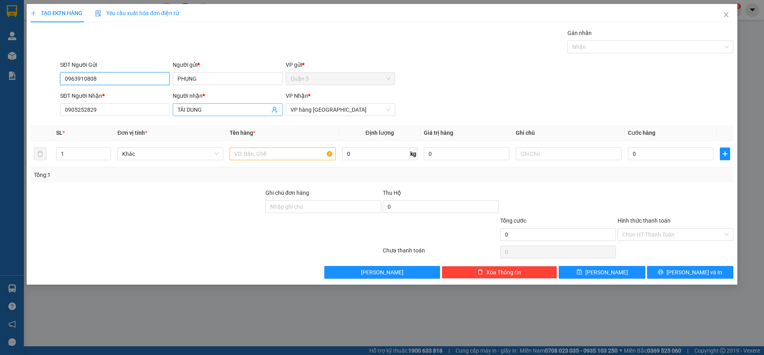
type input "0963910808"
drag, startPoint x: 202, startPoint y: 106, endPoint x: 0, endPoint y: 87, distance: 202.6
click at [36, 86] on form "SĐT Người Gửi 0963910808 Người gửi * PHỤNG VP gửi * Quận 5 SĐT Người Nhận * 090…" at bounding box center [382, 89] width 703 height 59
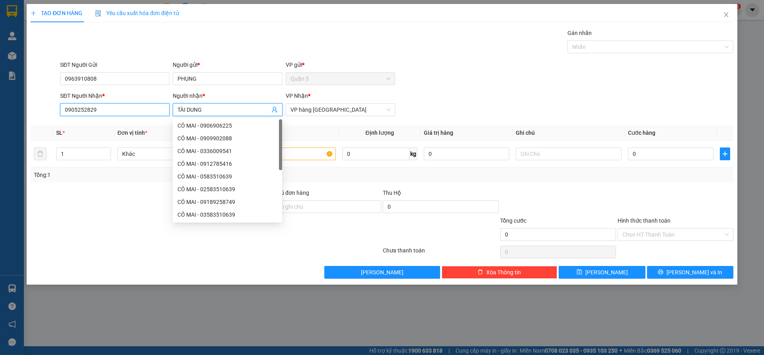
click at [100, 109] on input "0905252829" at bounding box center [114, 109] width 109 height 13
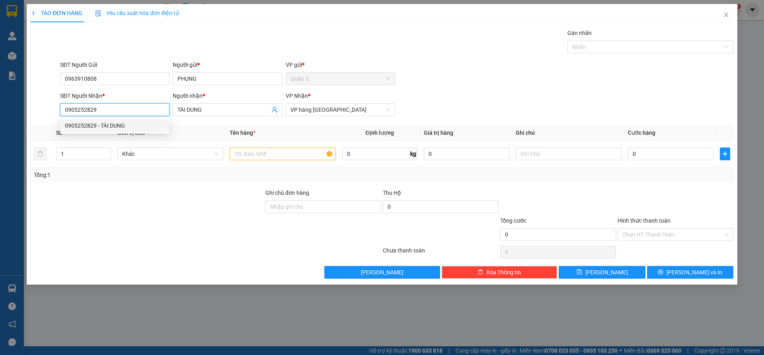
drag, startPoint x: 108, startPoint y: 110, endPoint x: 0, endPoint y: 95, distance: 108.9
click at [0, 95] on div "TẠO ĐƠN HÀNG Yêu cầu xuất hóa đơn điện tử Transit Pickup Surcharge Ids Transit …" at bounding box center [382, 177] width 764 height 355
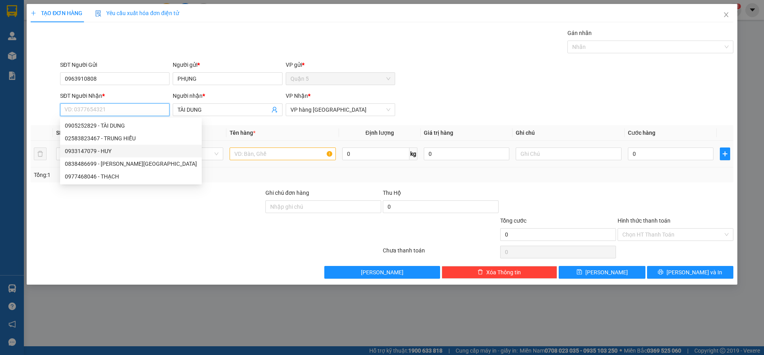
drag, startPoint x: 114, startPoint y: 152, endPoint x: 125, endPoint y: 147, distance: 12.1
click at [115, 152] on div "0933147079 - HUY" at bounding box center [131, 151] width 132 height 9
type input "0933147079"
type input "HUY"
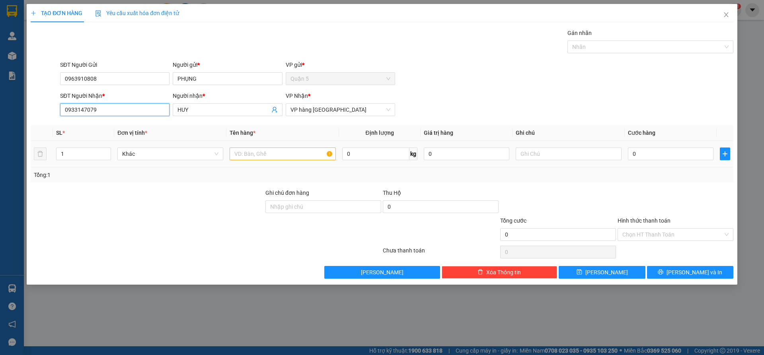
type input "0933147079"
click at [267, 155] on input "text" at bounding box center [283, 154] width 106 height 13
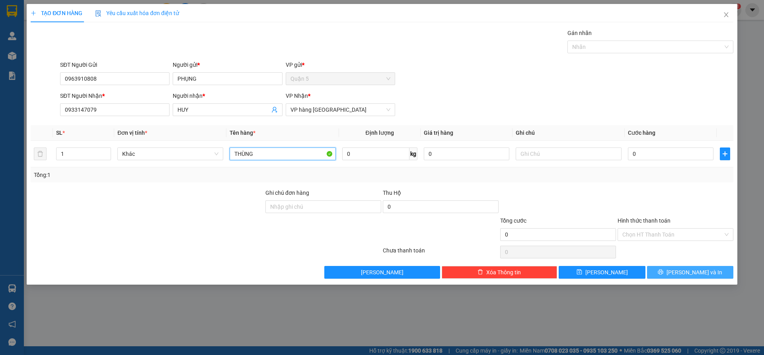
type input "THÙNG"
click at [660, 267] on button "[PERSON_NAME] và In" at bounding box center [690, 272] width 86 height 13
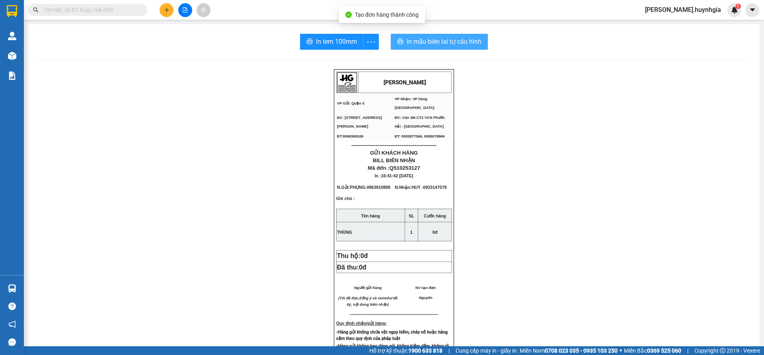
click at [436, 49] on button "In mẫu biên lai tự cấu hình" at bounding box center [439, 42] width 97 height 16
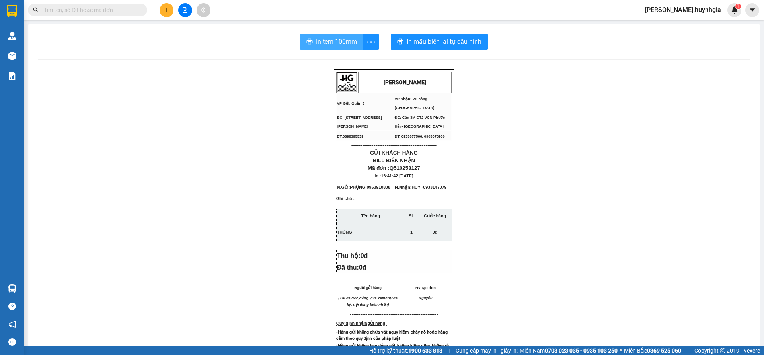
click at [329, 39] on span "In tem 100mm" at bounding box center [336, 42] width 41 height 10
click at [164, 9] on icon "plus" at bounding box center [167, 10] width 6 height 6
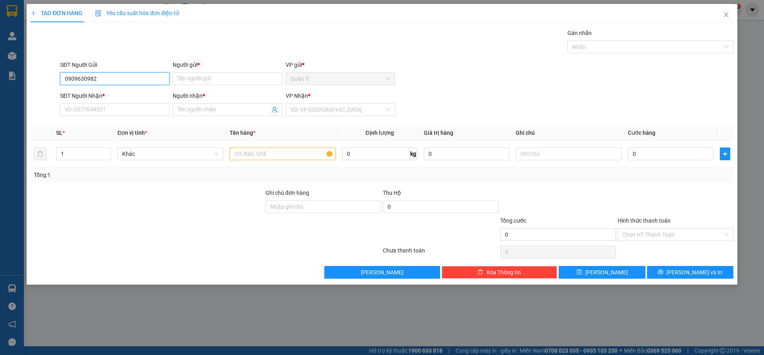
click at [131, 74] on input "0909630982" at bounding box center [114, 78] width 109 height 13
type input "0909630982"
type input "TÀI"
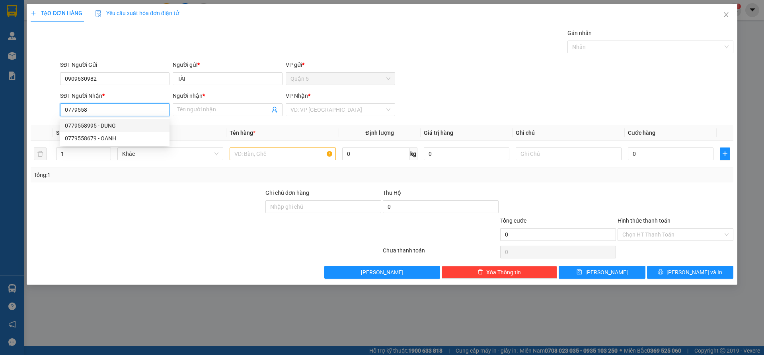
click at [109, 125] on div "0779558995 - DUNG" at bounding box center [115, 125] width 100 height 9
type input "0779558995"
type input "DUNG"
type input "0779558995"
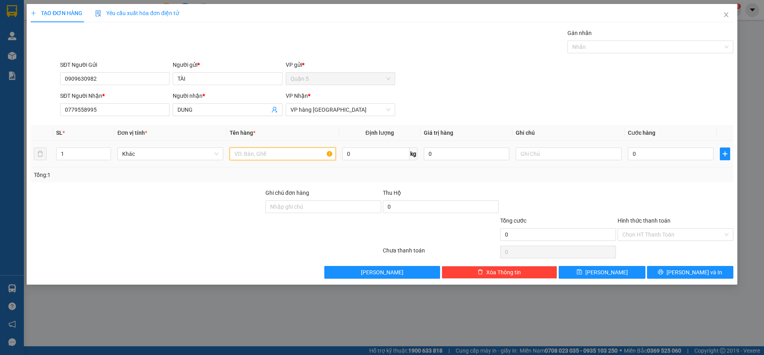
click at [252, 158] on input "text" at bounding box center [283, 154] width 106 height 13
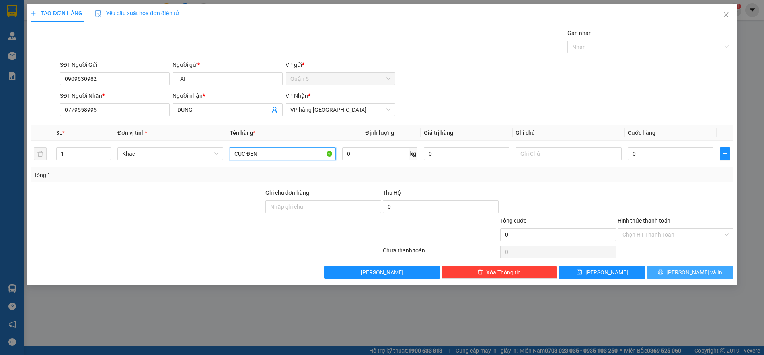
type input "CỤC ĐEN"
click at [683, 270] on span "[PERSON_NAME] và In" at bounding box center [694, 272] width 56 height 9
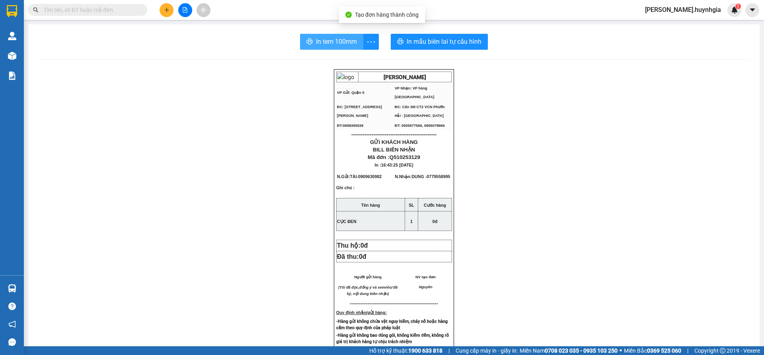
click at [342, 35] on button "In tem 100mm" at bounding box center [331, 42] width 63 height 16
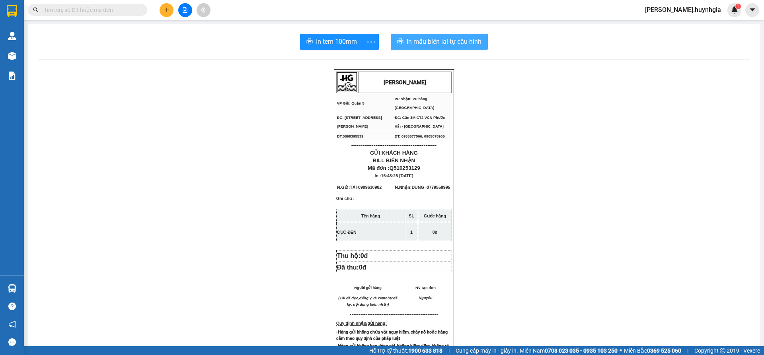
click at [443, 34] on button "In mẫu biên lai tự cấu hình" at bounding box center [439, 42] width 97 height 16
click at [162, 15] on div at bounding box center [185, 10] width 60 height 14
click at [164, 14] on button at bounding box center [167, 10] width 14 height 14
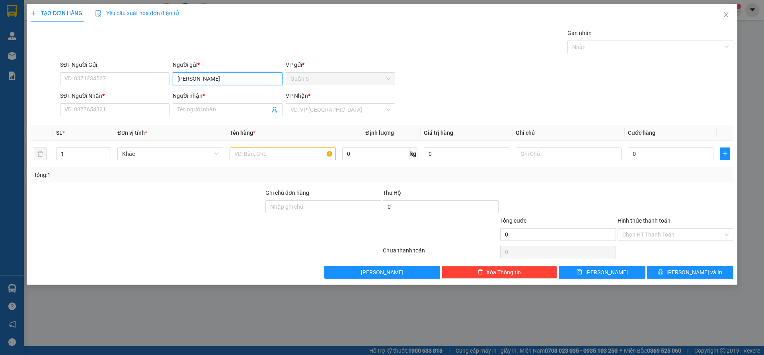
type input "[PERSON_NAME]"
type input "Đ"
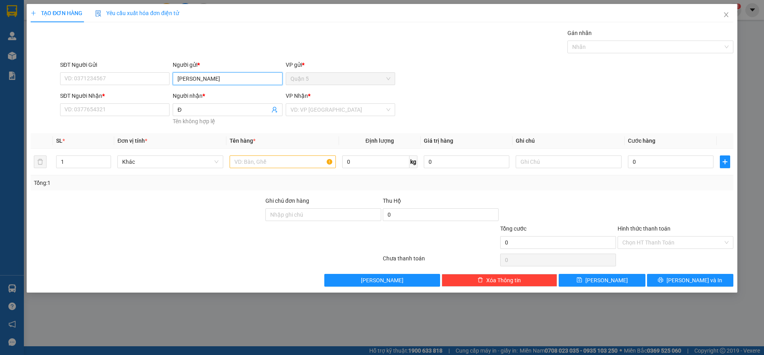
click at [239, 79] on input "[PERSON_NAME]" at bounding box center [227, 78] width 109 height 13
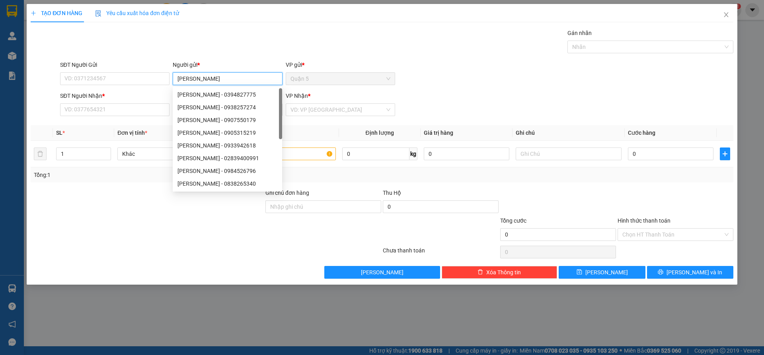
type input "[PERSON_NAME]"
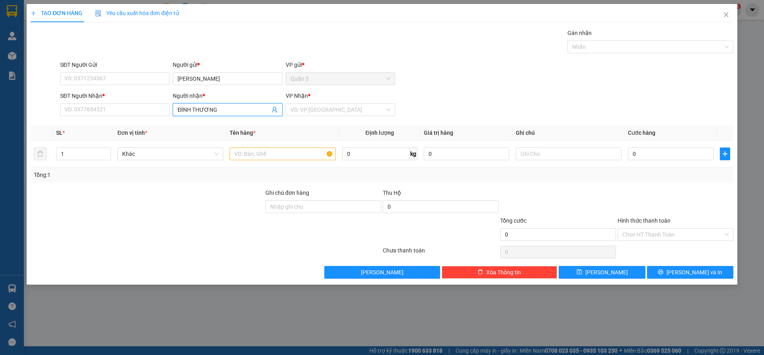
click at [232, 112] on input "ĐÌNH THƯƠNG" at bounding box center [223, 109] width 92 height 9
type input "ĐÌNH THƯƠNG"
click at [113, 106] on input "SĐT Người Nhận *" at bounding box center [114, 109] width 109 height 13
type input "0935789277"
click at [113, 132] on div "0935789277 0935789277 - THƯƠNG" at bounding box center [114, 126] width 109 height 16
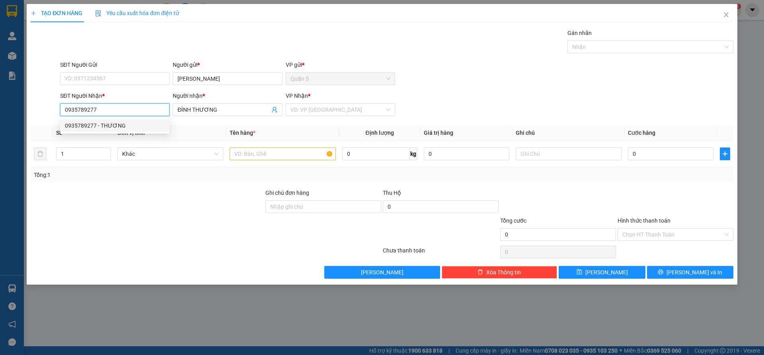
drag, startPoint x: 113, startPoint y: 130, endPoint x: 128, endPoint y: 124, distance: 16.0
click at [113, 130] on body "Kết quả tìm kiếm ( 0 ) Bộ lọc No Data nguyen.huynhgia 1 Quản [PERSON_NAME] hàng…" at bounding box center [382, 177] width 764 height 355
click at [125, 109] on input "0935789277" at bounding box center [114, 109] width 109 height 13
drag, startPoint x: 311, startPoint y: 109, endPoint x: 314, endPoint y: 115, distance: 6.8
click at [311, 110] on input "search" at bounding box center [337, 110] width 94 height 12
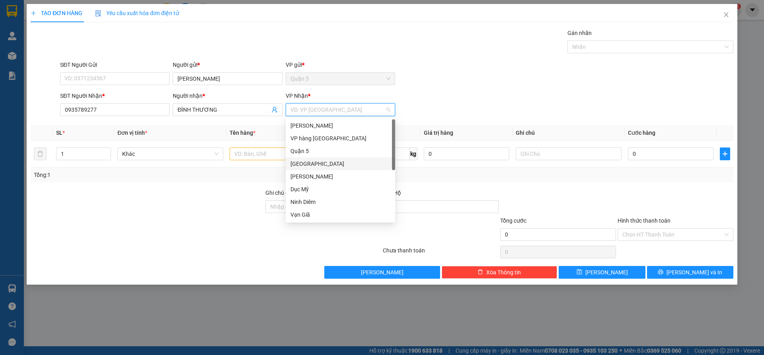
scroll to position [25, 0]
click at [302, 190] on div "Vạn Giã" at bounding box center [340, 189] width 100 height 9
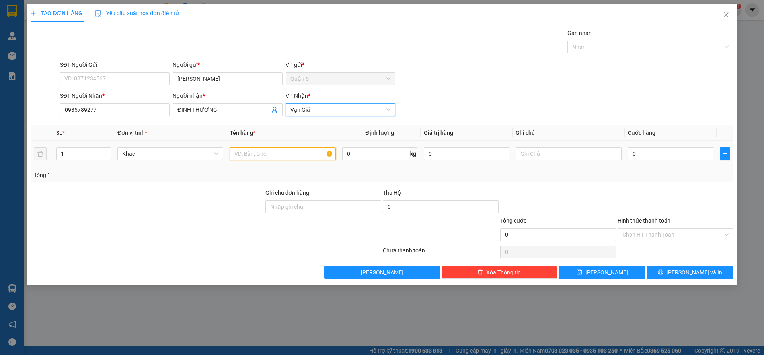
click at [249, 155] on input "text" at bounding box center [283, 154] width 106 height 13
type input "C"
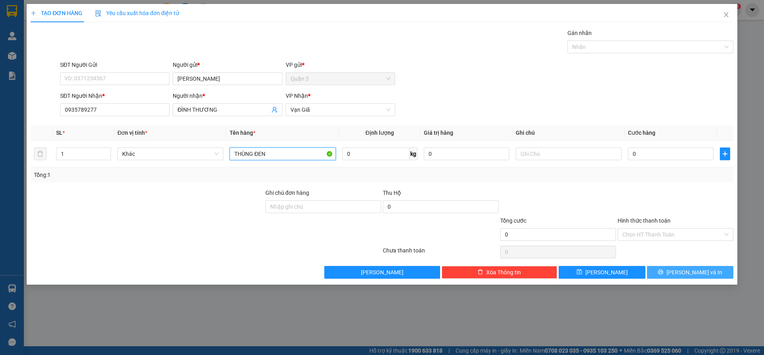
type input "THÙNG ĐEN"
click at [666, 273] on button "[PERSON_NAME] và In" at bounding box center [690, 272] width 86 height 13
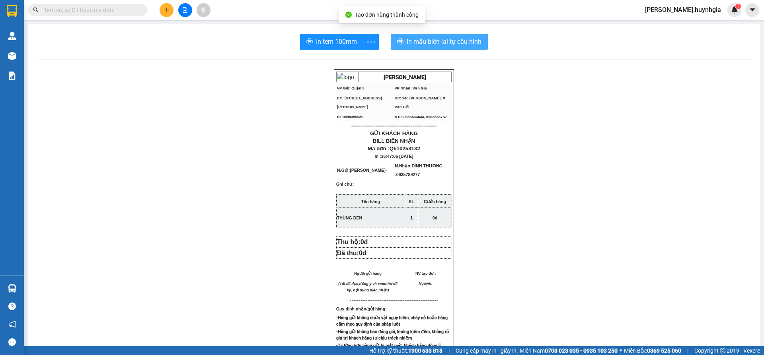
click at [424, 47] on button "In mẫu biên lai tự cấu hình" at bounding box center [439, 42] width 97 height 16
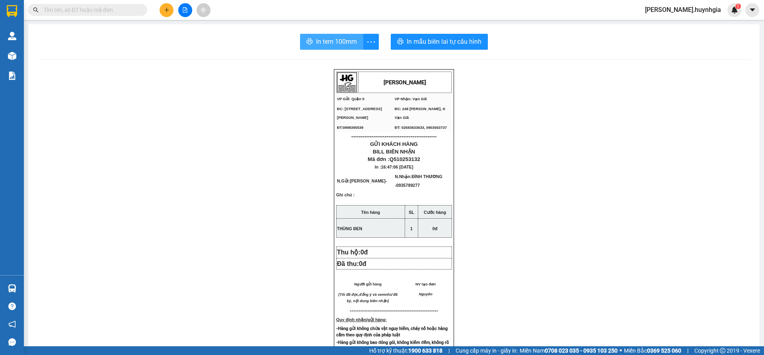
click at [316, 47] on span "In tem 100mm" at bounding box center [336, 42] width 41 height 10
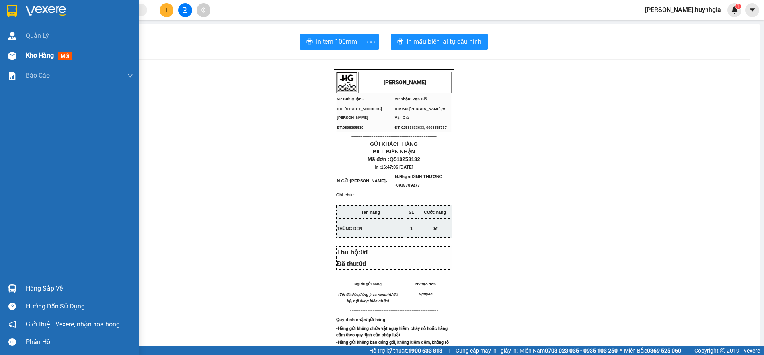
drag, startPoint x: 0, startPoint y: 57, endPoint x: 41, endPoint y: 63, distance: 41.1
click at [1, 57] on div "Kho hàng mới" at bounding box center [69, 56] width 139 height 20
click at [13, 55] on img at bounding box center [12, 56] width 8 height 8
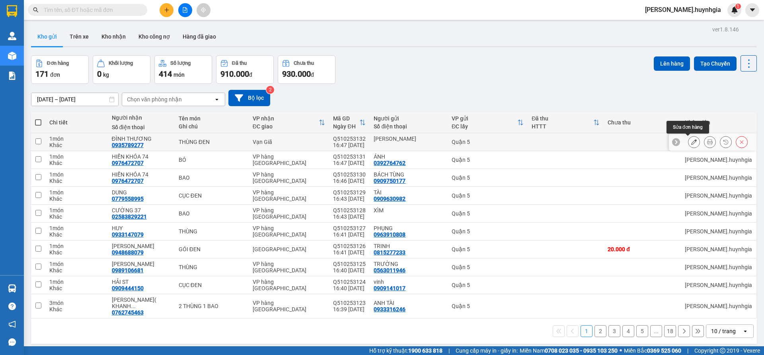
click at [691, 142] on icon at bounding box center [694, 142] width 6 height 6
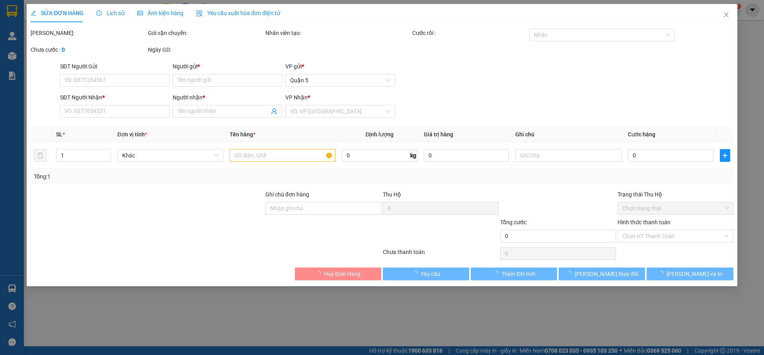
type input "[PERSON_NAME]"
type input "0935789277"
type input "ĐÌNH THƯƠNG"
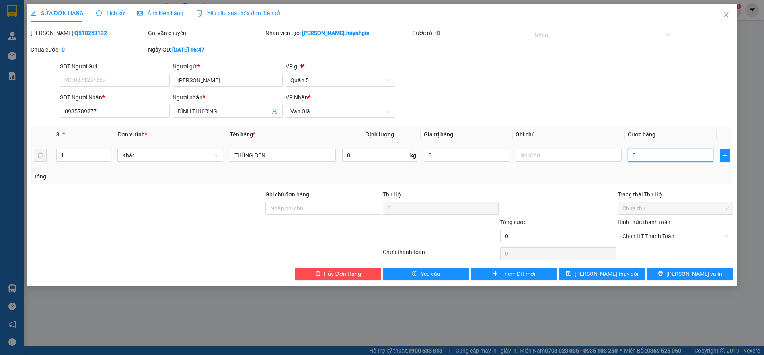
click at [654, 154] on input "0" at bounding box center [671, 155] width 86 height 13
type input "30"
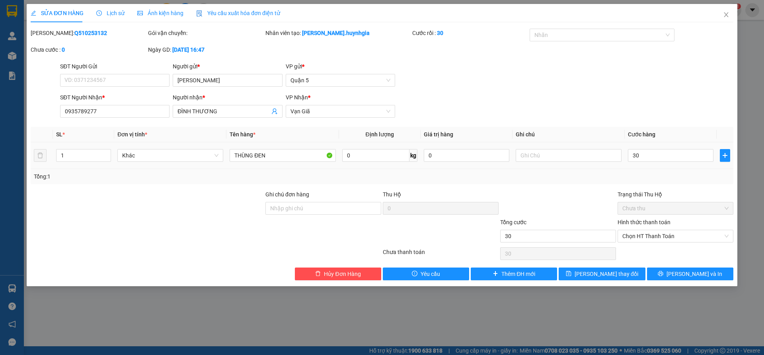
click at [526, 204] on div at bounding box center [557, 204] width 117 height 28
type input "30.000"
drag, startPoint x: 662, startPoint y: 265, endPoint x: 662, endPoint y: 271, distance: 6.0
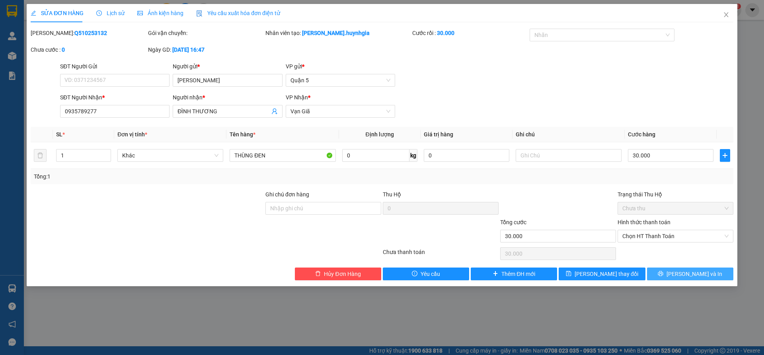
click at [663, 268] on div "Total Paid Fee 0 Total UnPaid Fee 0 Cash Collection Total Fee Mã ĐH: Q510253132…" at bounding box center [382, 155] width 703 height 252
click at [662, 271] on button "[PERSON_NAME] và In" at bounding box center [690, 274] width 86 height 13
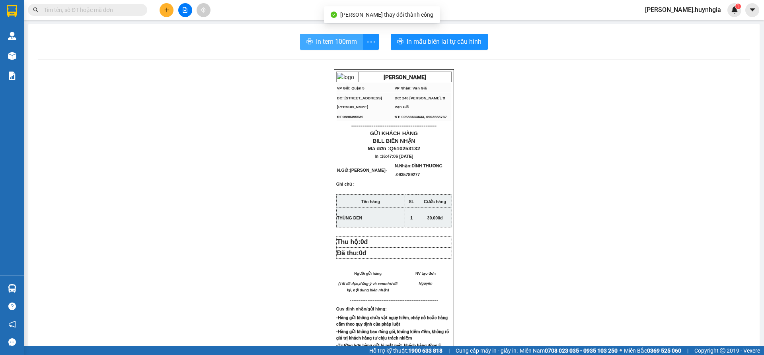
click at [337, 41] on span "In tem 100mm" at bounding box center [336, 42] width 41 height 10
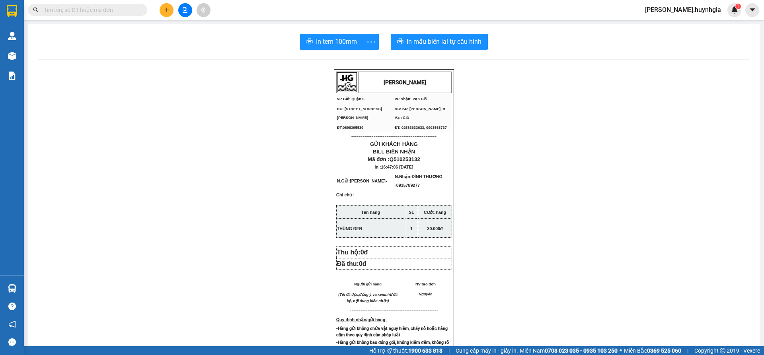
click at [162, 10] on button at bounding box center [167, 10] width 14 height 14
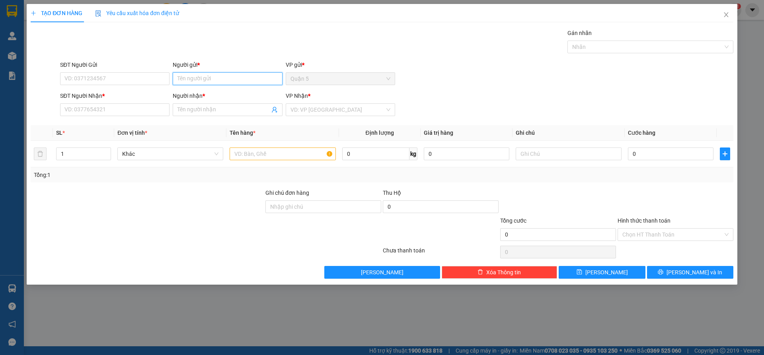
click at [195, 82] on input "Người gửi *" at bounding box center [227, 78] width 109 height 13
type input "THẮNG ANH"
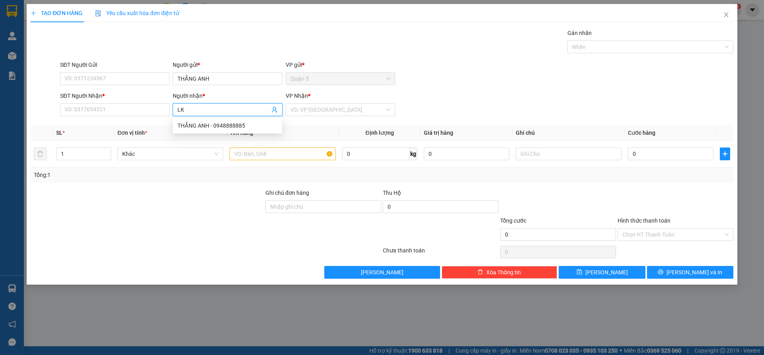
type input "L"
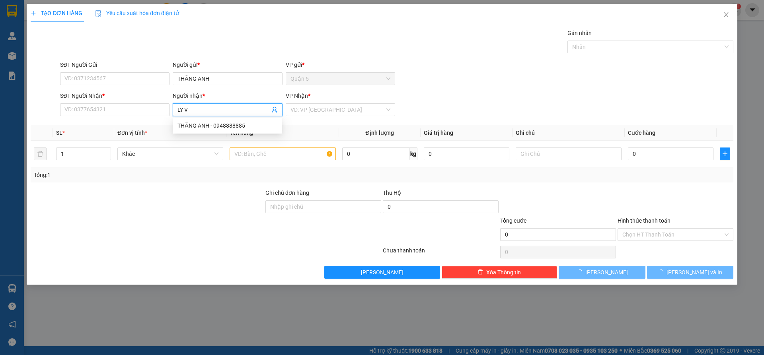
type input "LY VG"
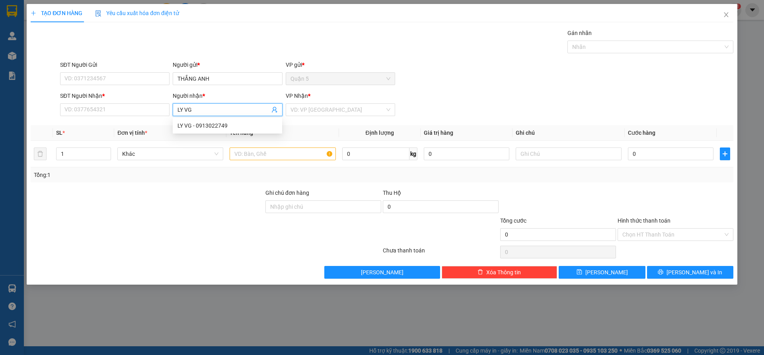
drag, startPoint x: 199, startPoint y: 130, endPoint x: 290, endPoint y: 129, distance: 90.7
click at [200, 130] on div "LY VG - 0913022749" at bounding box center [227, 125] width 109 height 13
type input "0913022749"
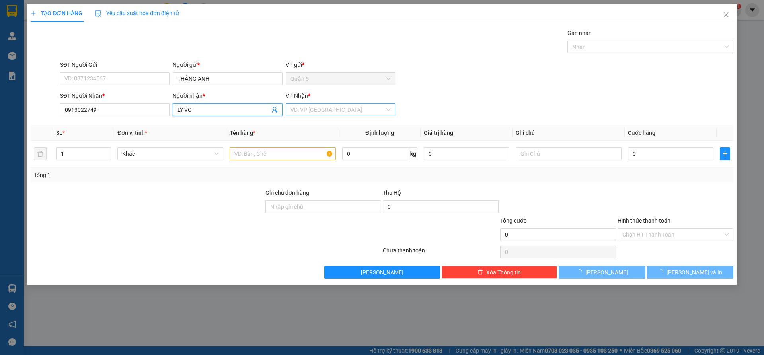
type input "LY VG"
click at [328, 111] on input "search" at bounding box center [337, 110] width 94 height 12
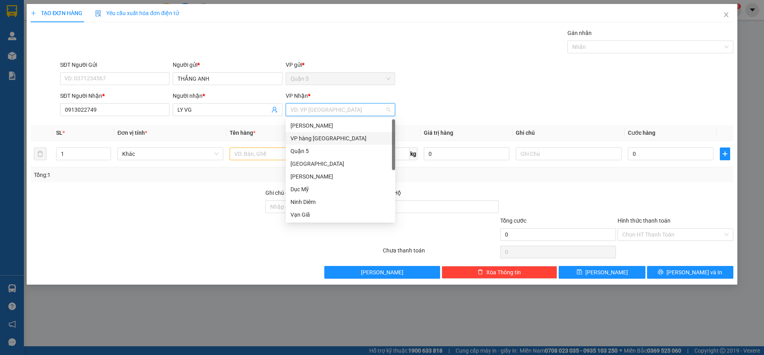
scroll to position [25, 0]
click at [308, 188] on div "Vạn Giã" at bounding box center [340, 189] width 100 height 9
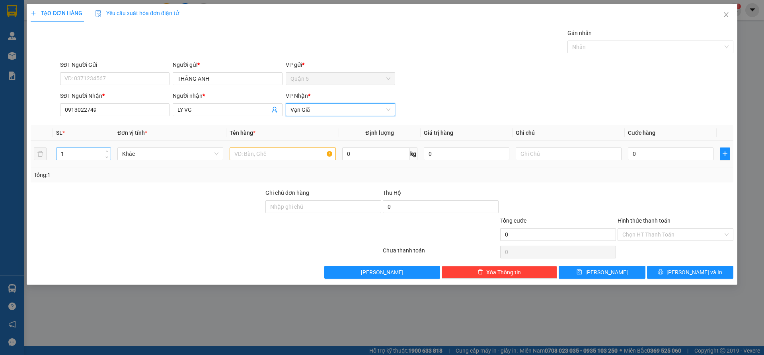
click at [78, 156] on input "1" at bounding box center [83, 154] width 54 height 12
type input "2"
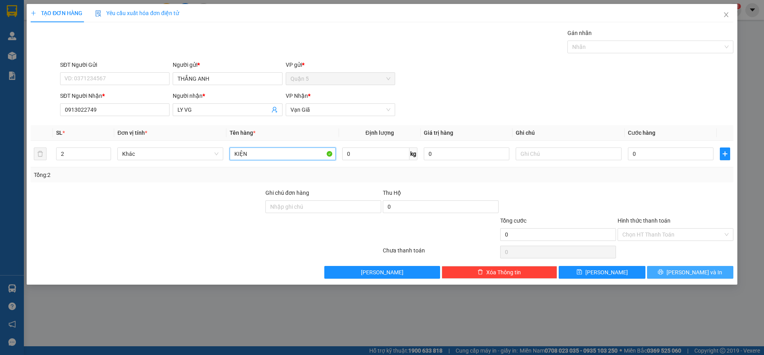
type input "KIỆN"
click at [671, 272] on button "[PERSON_NAME] và In" at bounding box center [690, 272] width 86 height 13
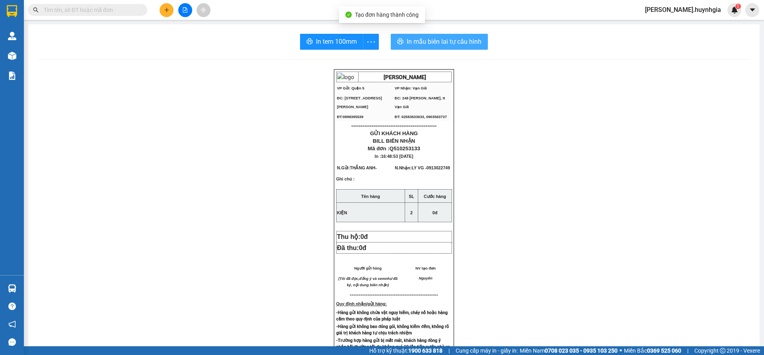
click at [447, 45] on span "In mẫu biên lai tự cấu hình" at bounding box center [444, 42] width 75 height 10
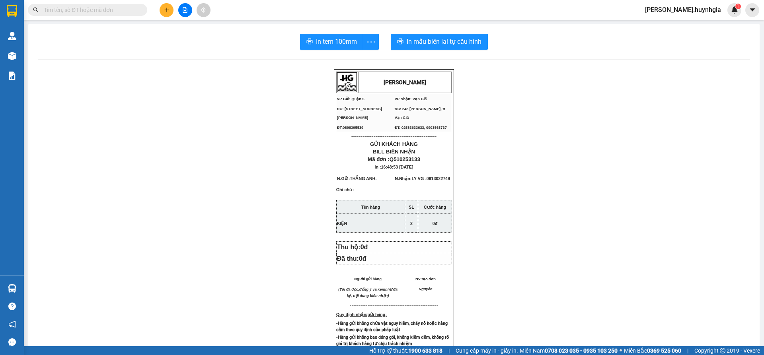
click at [335, 44] on span "In tem 100mm" at bounding box center [336, 42] width 41 height 10
click at [163, 8] on button at bounding box center [167, 10] width 14 height 14
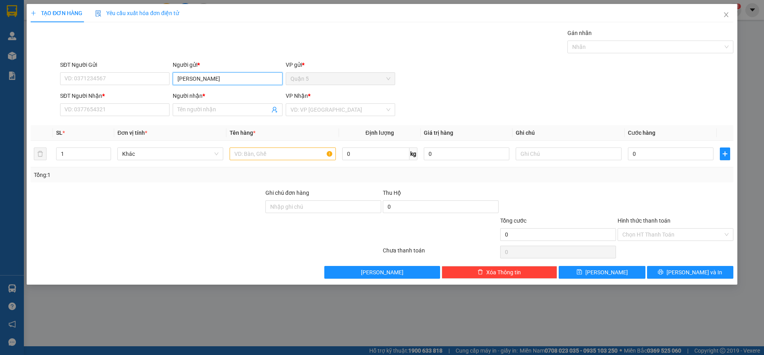
type input "[PERSON_NAME]"
type input "NAM ƠN"
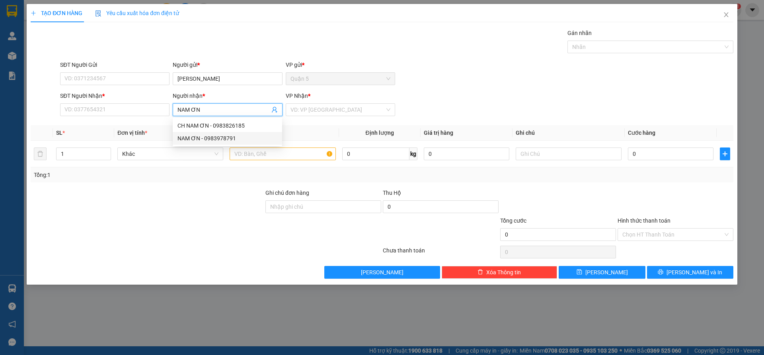
drag, startPoint x: 221, startPoint y: 138, endPoint x: 314, endPoint y: 119, distance: 94.7
click at [225, 137] on div "NAM ƠN - 0983978791" at bounding box center [227, 138] width 100 height 9
type input "0983978791"
type input "NAM ƠN"
drag, startPoint x: 320, startPoint y: 115, endPoint x: 325, endPoint y: 116, distance: 5.3
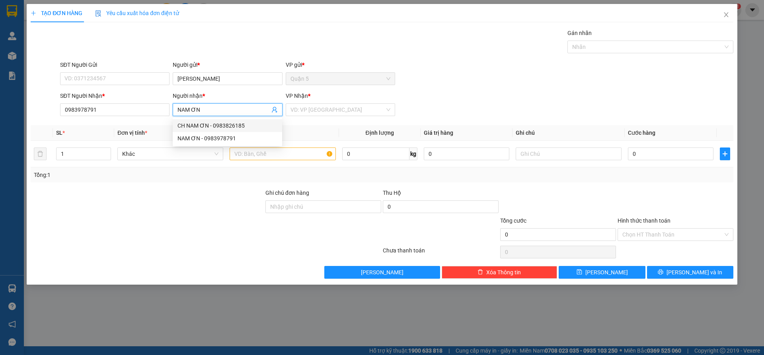
click at [321, 114] on input "search" at bounding box center [337, 110] width 94 height 12
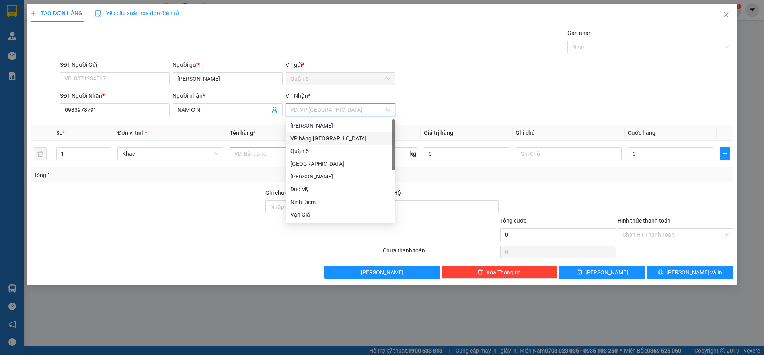
drag, startPoint x: 316, startPoint y: 140, endPoint x: 281, endPoint y: 148, distance: 35.4
click at [315, 140] on div "VP hàng [GEOGRAPHIC_DATA]" at bounding box center [340, 138] width 100 height 9
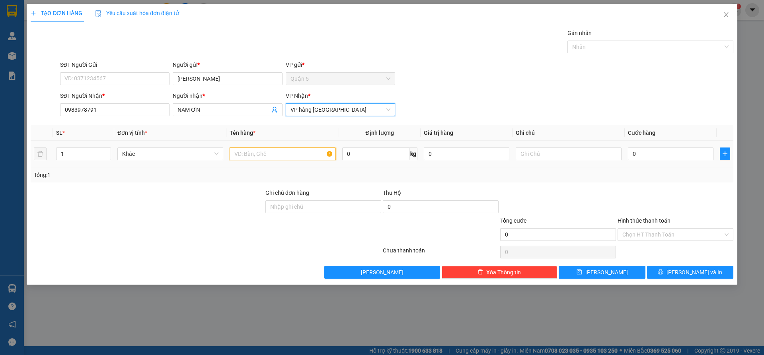
click at [270, 149] on input "text" at bounding box center [283, 154] width 106 height 13
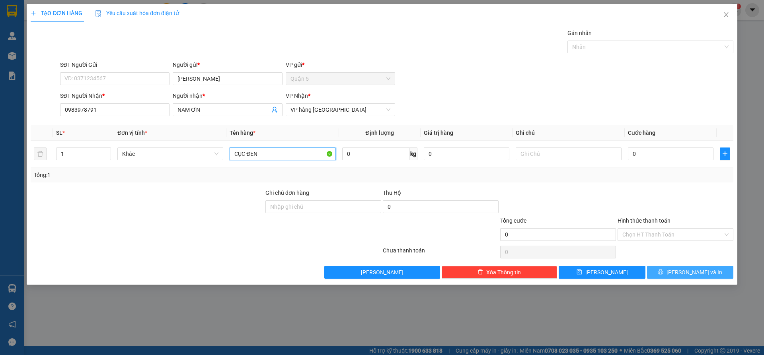
type input "CỤC ĐEN"
click at [675, 277] on button "[PERSON_NAME] và In" at bounding box center [690, 272] width 86 height 13
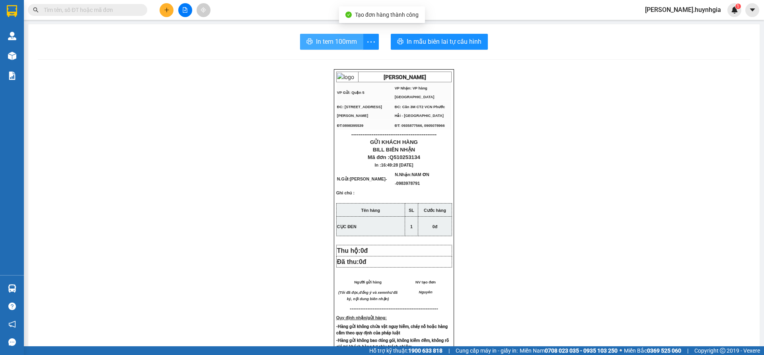
drag, startPoint x: 337, startPoint y: 47, endPoint x: 346, endPoint y: 64, distance: 19.9
click at [335, 50] on div "In tem 100mm In mẫu biên lai tự cấu hình [PERSON_NAME] VP Gửi: Quận 5 VP Nhận…" at bounding box center [393, 319] width 731 height 591
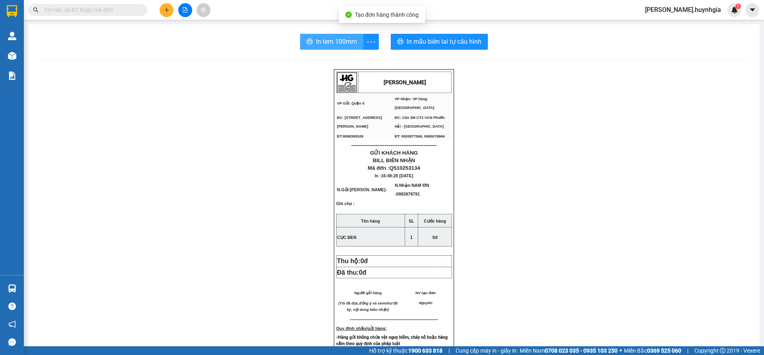
click at [331, 36] on button "In tem 100mm" at bounding box center [331, 42] width 63 height 16
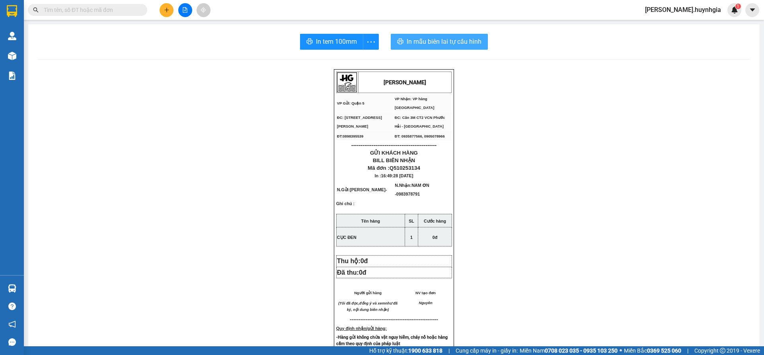
click at [401, 33] on div "In tem 100mm In mẫu biên lai tự cấu hình [PERSON_NAME] VP Gửi: Quận 5 VP Nhận…" at bounding box center [393, 325] width 731 height 602
drag, startPoint x: 407, startPoint y: 40, endPoint x: 450, endPoint y: 55, distance: 44.7
click at [408, 40] on span "In mẫu biên lai tự cấu hình" at bounding box center [444, 42] width 75 height 10
click at [168, 16] on button at bounding box center [167, 10] width 14 height 14
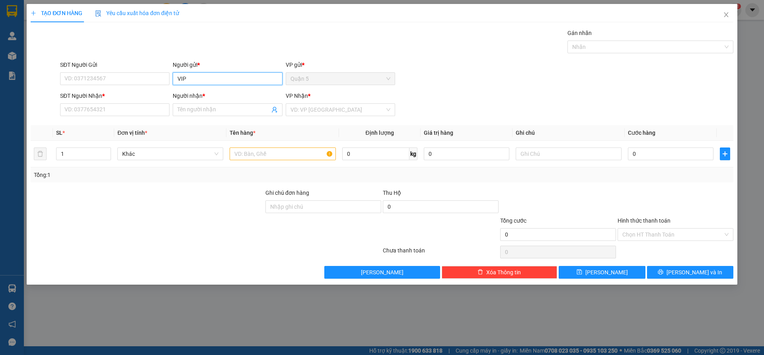
type input "VIP"
click at [113, 109] on input "444707" at bounding box center [114, 109] width 109 height 13
click at [71, 109] on input "444707" at bounding box center [114, 109] width 109 height 13
click at [94, 110] on input "4707" at bounding box center [114, 109] width 109 height 13
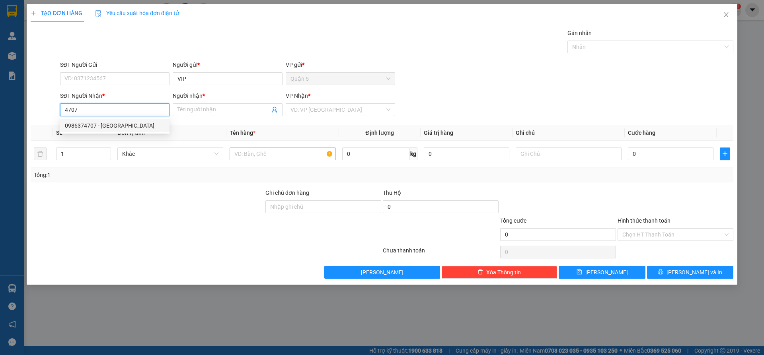
click at [114, 127] on div "0986374707 - [GEOGRAPHIC_DATA]" at bounding box center [115, 125] width 100 height 9
type input "0986374707"
type input "[PERSON_NAME]"
type input "0986374707"
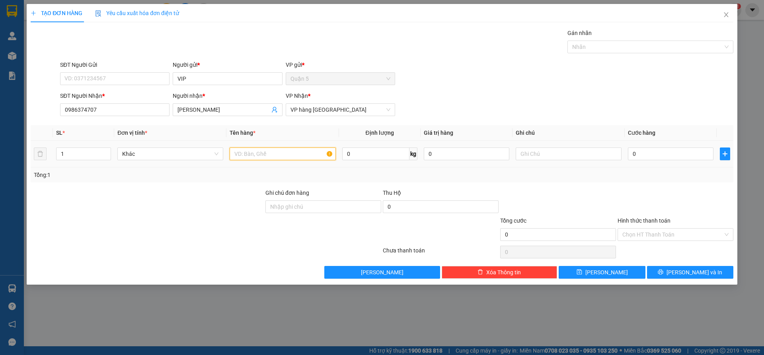
click at [253, 155] on input "text" at bounding box center [283, 154] width 106 height 13
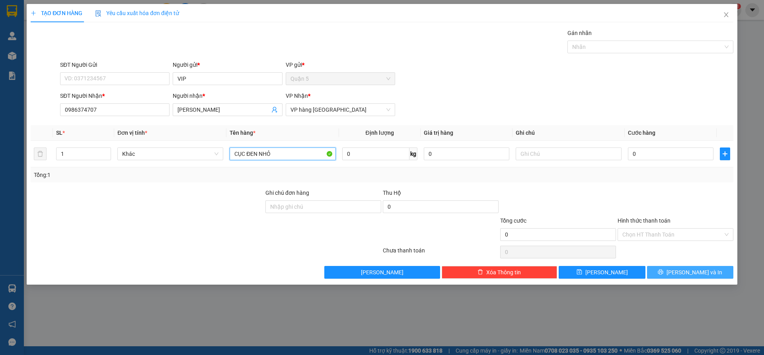
type input "CỤC ĐEN NHỎ"
click at [669, 270] on button "[PERSON_NAME] và In" at bounding box center [690, 272] width 86 height 13
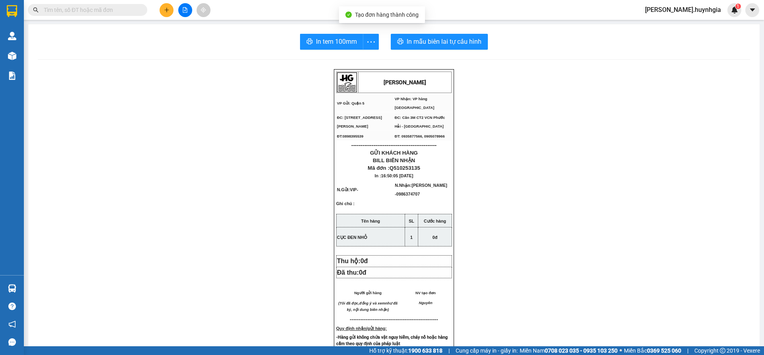
drag, startPoint x: 426, startPoint y: 51, endPoint x: 432, endPoint y: 47, distance: 6.5
click at [427, 50] on div "In tem 100mm In mẫu biên lai tự cấu hình [PERSON_NAME] VP Gửi: Quận 5 VP Nhận…" at bounding box center [393, 325] width 731 height 602
click at [432, 47] on span "In mẫu biên lai tự cấu hình" at bounding box center [444, 42] width 75 height 10
click at [341, 45] on span "In tem 100mm" at bounding box center [336, 42] width 41 height 10
click at [165, 6] on button at bounding box center [167, 10] width 14 height 14
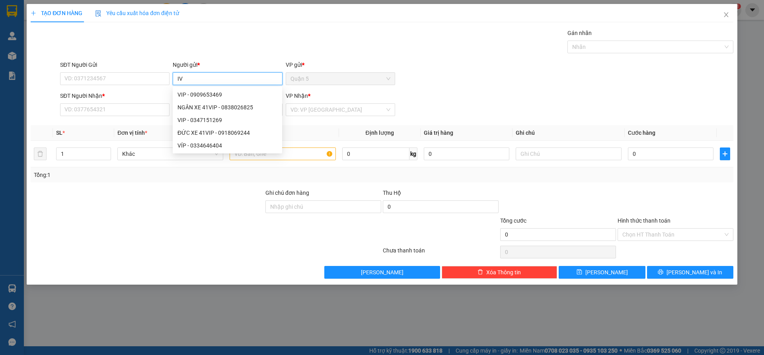
type input "I"
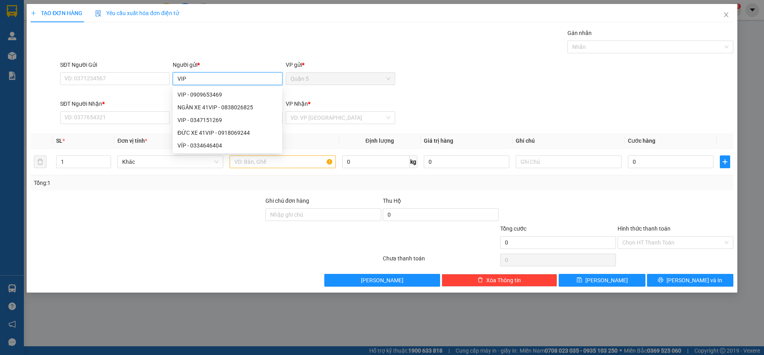
type input "VIP"
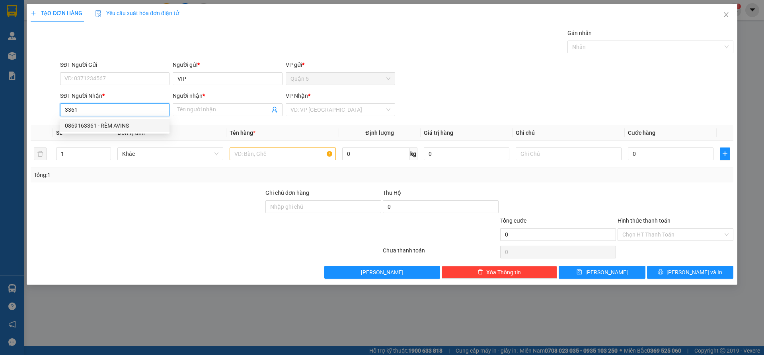
click at [95, 128] on div "0869163361 - RÈM AVINS" at bounding box center [115, 125] width 100 height 9
type input "0869163361"
type input "RÈM AVINS"
type input "0869163361"
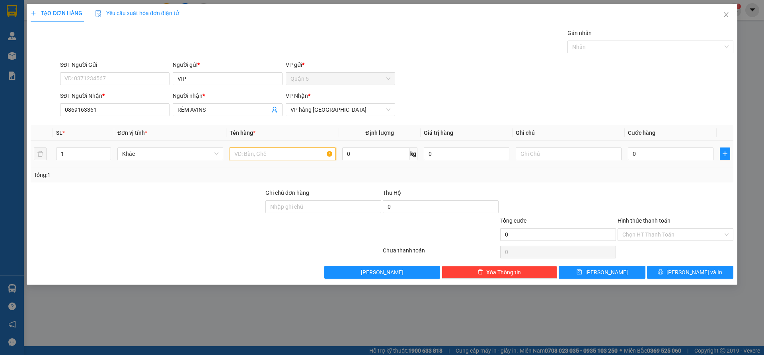
click at [246, 154] on input "text" at bounding box center [283, 154] width 106 height 13
type input "CỤC ĐEN"
click at [681, 280] on div "TẠO ĐƠN HÀNG Yêu cầu xuất hóa đơn điện tử Transit Pickup Surcharge Ids Transit …" at bounding box center [382, 144] width 711 height 281
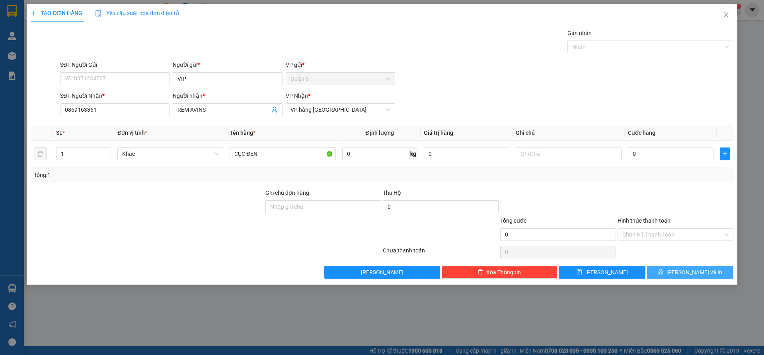
click at [681, 267] on button "[PERSON_NAME] và In" at bounding box center [690, 272] width 86 height 13
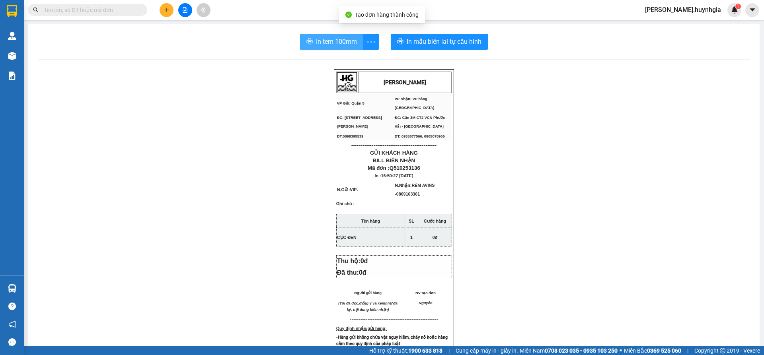
click at [331, 42] on span "In tem 100mm" at bounding box center [336, 42] width 41 height 10
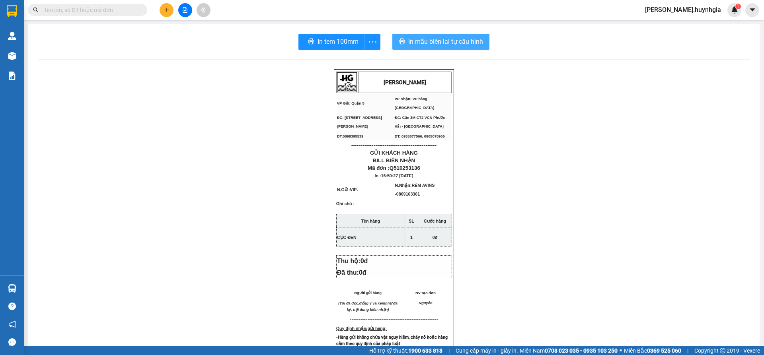
drag, startPoint x: 433, startPoint y: 40, endPoint x: 482, endPoint y: 60, distance: 52.3
click at [433, 40] on span "In mẫu biên lai tự cấu hình" at bounding box center [445, 42] width 75 height 10
click at [164, 14] on button at bounding box center [167, 10] width 14 height 14
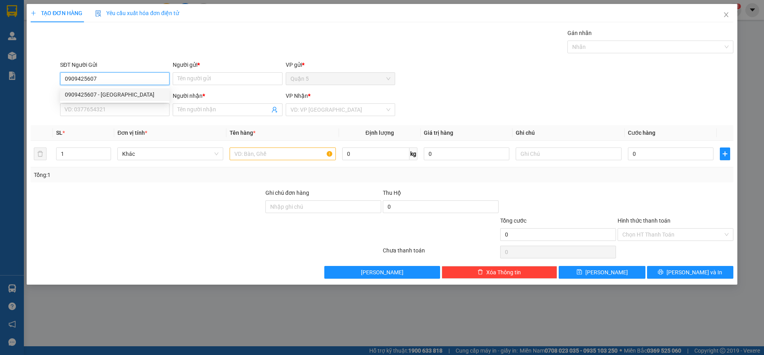
type input "0909425607"
drag, startPoint x: 129, startPoint y: 87, endPoint x: 126, endPoint y: 90, distance: 4.5
click at [126, 90] on div "0909425607 0909425607 - [GEOGRAPHIC_DATA]" at bounding box center [114, 95] width 109 height 16
drag, startPoint x: 126, startPoint y: 90, endPoint x: 155, endPoint y: 103, distance: 31.6
click at [127, 90] on body "Kết quả tìm kiếm ( 0 ) Bộ lọc No Data nguyen.huynhgia 1 Quản [PERSON_NAME] hàng…" at bounding box center [382, 177] width 764 height 355
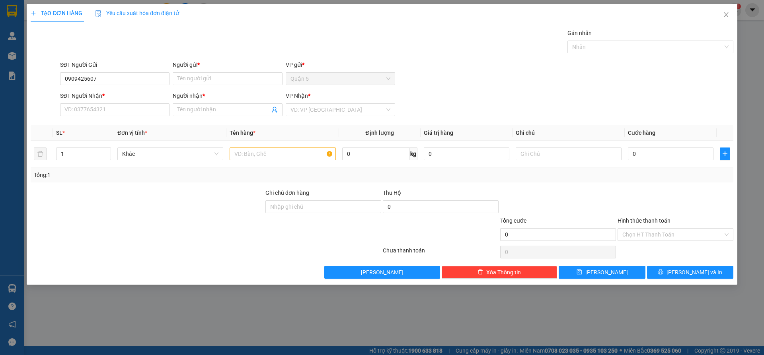
drag, startPoint x: 123, startPoint y: 72, endPoint x: 119, endPoint y: 88, distance: 16.3
click at [123, 74] on div "SĐT Người Gửi 0909425607 0909425607" at bounding box center [114, 74] width 109 height 28
click at [115, 80] on input "0909425607" at bounding box center [114, 78] width 109 height 13
click at [106, 94] on div "0909425607 - [GEOGRAPHIC_DATA]" at bounding box center [115, 94] width 100 height 9
type input "VIỆT HOA"
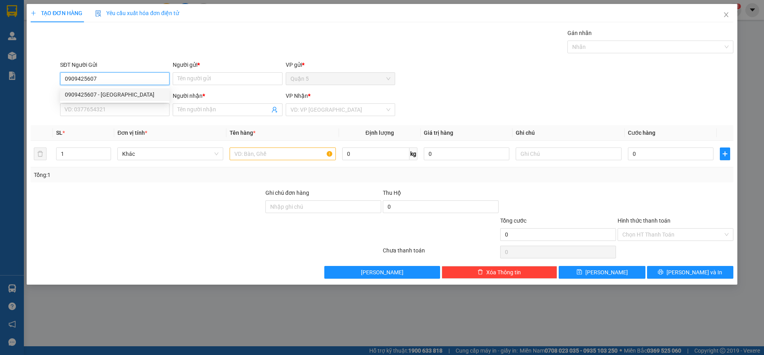
type input "0968467408"
type input "QUỐC"
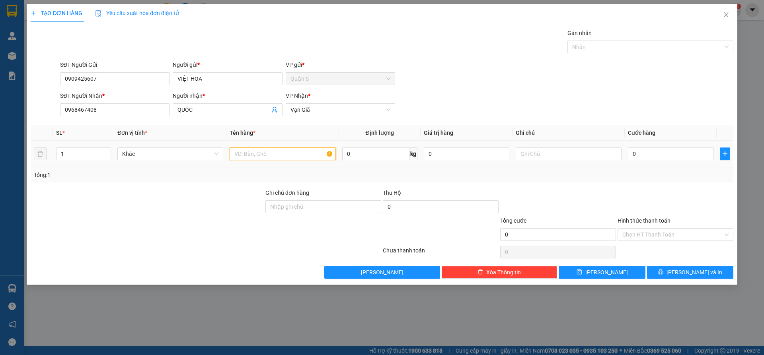
click at [259, 158] on input "text" at bounding box center [283, 154] width 106 height 13
type input "THÙNG"
click at [121, 110] on input "0968467408" at bounding box center [114, 109] width 109 height 13
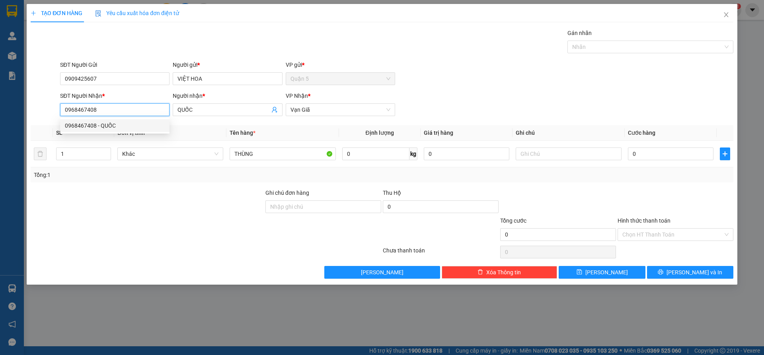
drag, startPoint x: 120, startPoint y: 110, endPoint x: 0, endPoint y: 104, distance: 120.3
click at [0, 104] on div "TẠO ĐƠN HÀNG Yêu cầu xuất hóa đơn điện tử Transit Pickup Surcharge Ids Transit …" at bounding box center [382, 177] width 764 height 355
click at [116, 129] on div "0968467408 - QUỐC" at bounding box center [115, 125] width 100 height 9
type input "0968467408"
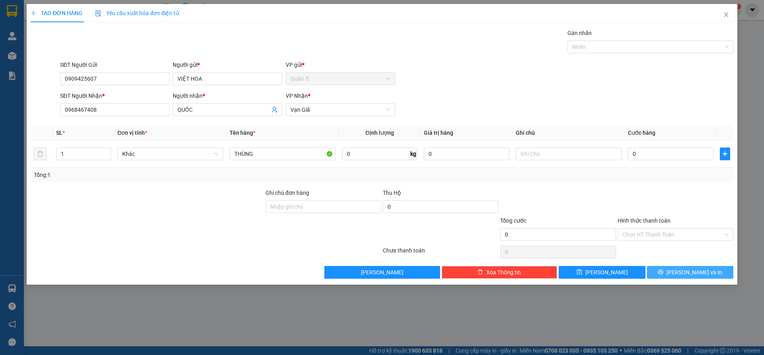
click at [670, 274] on button "[PERSON_NAME] và In" at bounding box center [690, 272] width 86 height 13
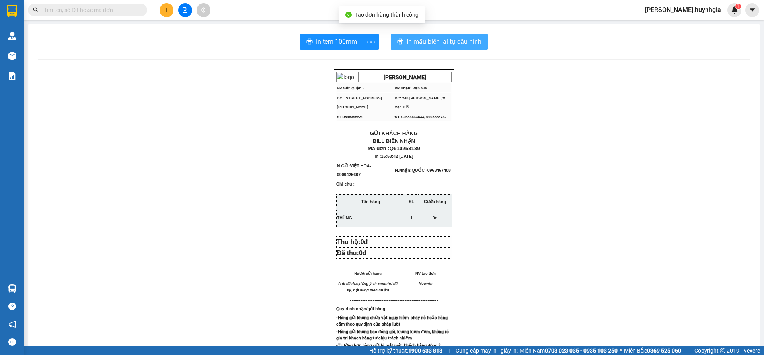
click at [454, 41] on span "In mẫu biên lai tự cấu hình" at bounding box center [444, 42] width 75 height 10
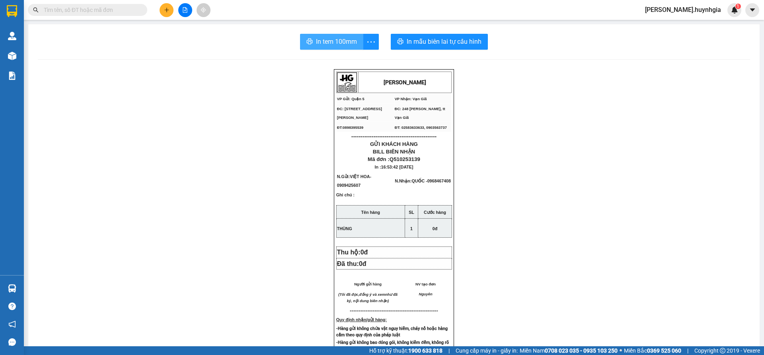
drag, startPoint x: 315, startPoint y: 28, endPoint x: 321, endPoint y: 43, distance: 15.2
click at [316, 31] on div "In tem 100mm In mẫu biên lai tự cấu hình [PERSON_NAME] VP Gửi: Quận 5 VP Nhận…" at bounding box center [393, 314] width 731 height 580
drag, startPoint x: 321, startPoint y: 43, endPoint x: 333, endPoint y: 48, distance: 13.2
click at [322, 42] on span "In tem 100mm" at bounding box center [336, 42] width 41 height 10
click at [162, 15] on button at bounding box center [167, 10] width 14 height 14
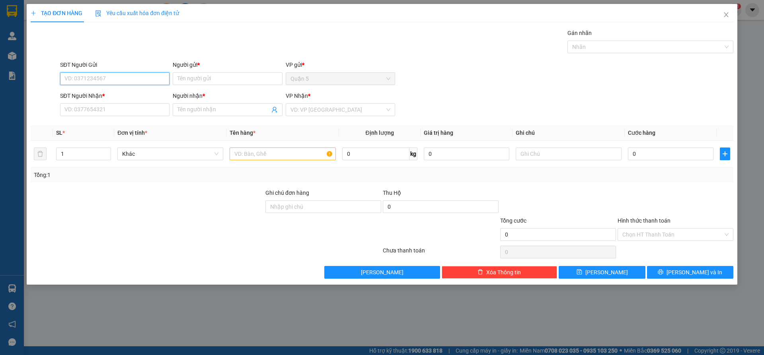
click at [109, 77] on input "SĐT Người Gửi" at bounding box center [114, 78] width 109 height 13
click at [105, 96] on div "0903648684 - GẮT" at bounding box center [115, 94] width 100 height 9
type input "0903648684"
type input "GẮT"
type input "0916166224"
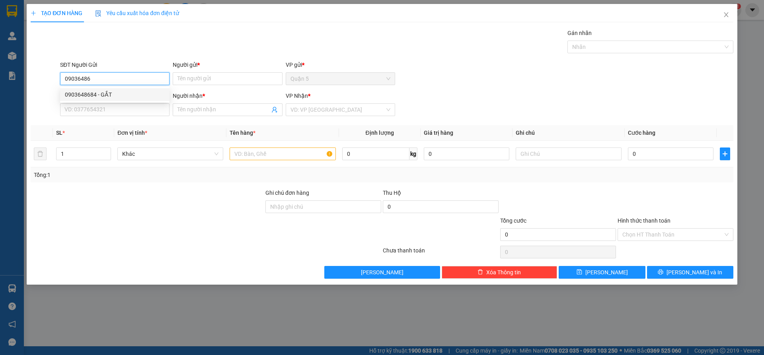
type input "TƯỜNG"
type input "0903648684"
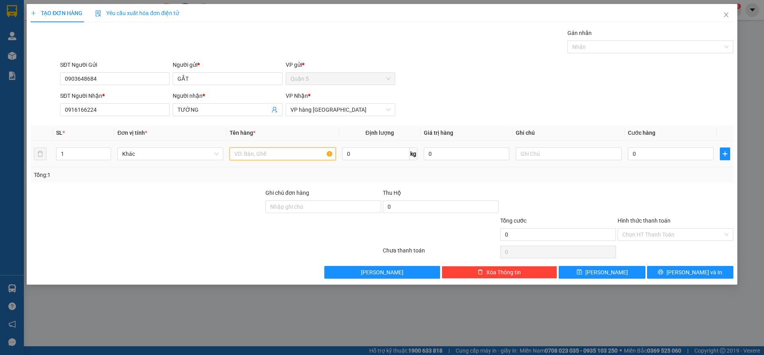
click at [250, 155] on input "text" at bounding box center [283, 154] width 106 height 13
type input "H"
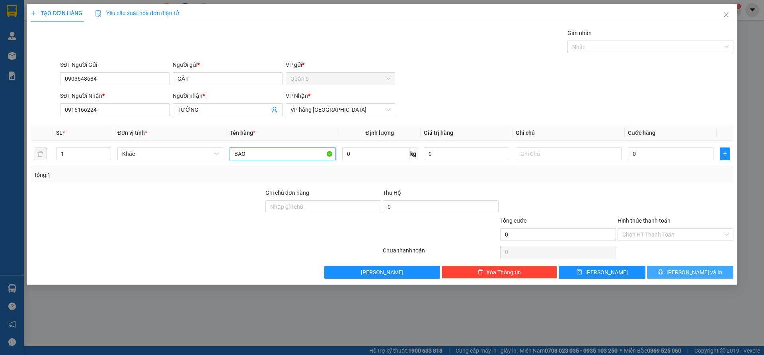
type input "BAO"
click at [664, 267] on button "[PERSON_NAME] và In" at bounding box center [690, 272] width 86 height 13
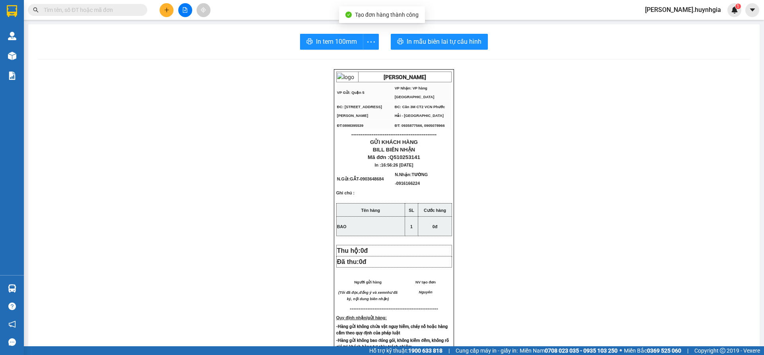
click at [417, 31] on div "In tem 100mm In mẫu biên lai tự cấu hình [PERSON_NAME] VP Gửi: Quận 5 VP Nhận…" at bounding box center [393, 319] width 731 height 591
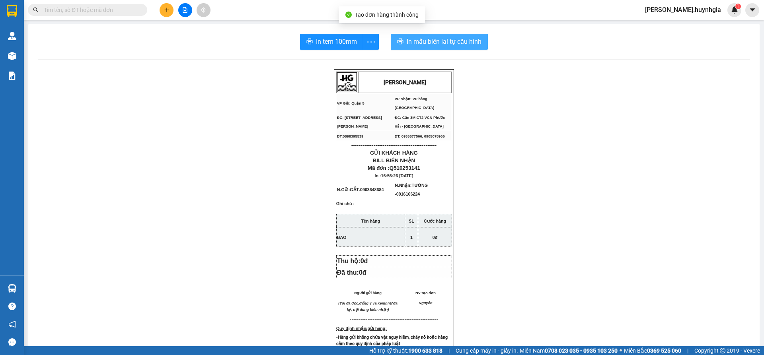
click at [430, 48] on button "In mẫu biên lai tự cấu hình" at bounding box center [439, 42] width 97 height 16
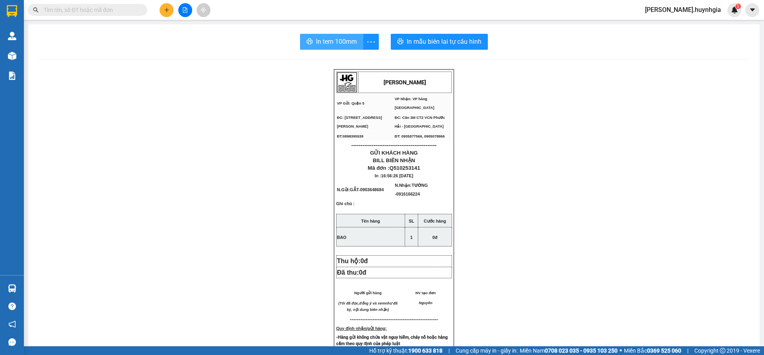
click at [317, 38] on span "In tem 100mm" at bounding box center [336, 42] width 41 height 10
click at [165, 14] on button at bounding box center [167, 10] width 14 height 14
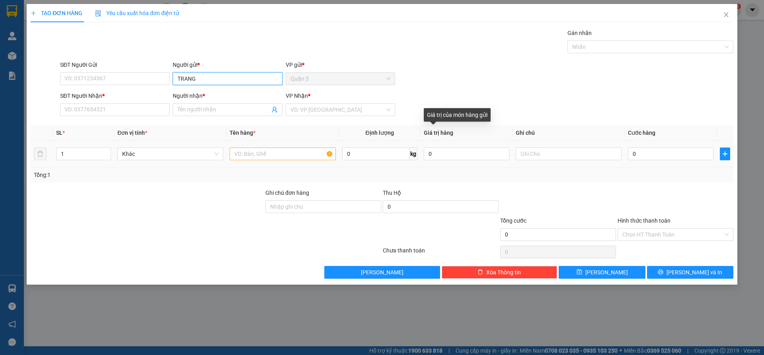
type input "TRANG"
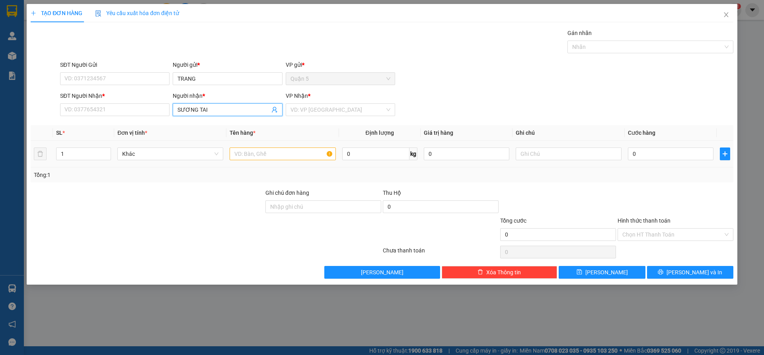
type input "SƯƠNG TÀI"
click at [218, 127] on div "SƯƠNG TÀI - 0982227361" at bounding box center [227, 125] width 100 height 9
type input "0982227361"
type input "SƯƠNG TÀI"
click at [336, 110] on input "search" at bounding box center [337, 110] width 94 height 12
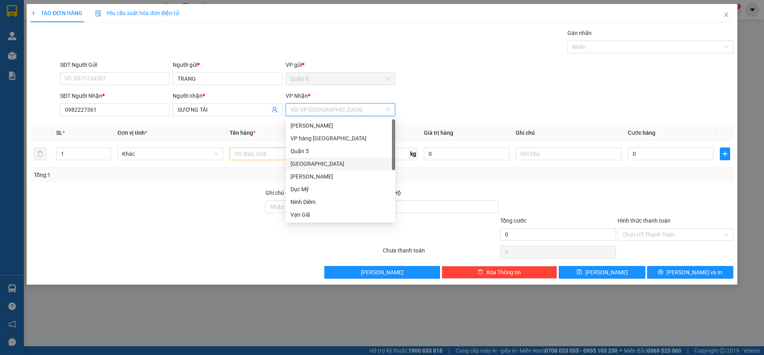
scroll to position [25, 0]
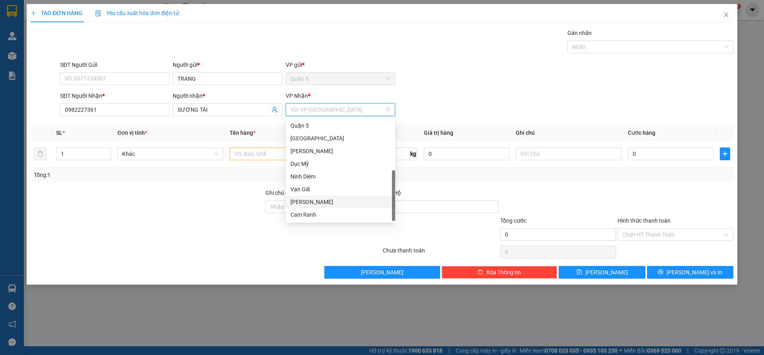
click at [300, 199] on div "[PERSON_NAME]" at bounding box center [340, 202] width 100 height 9
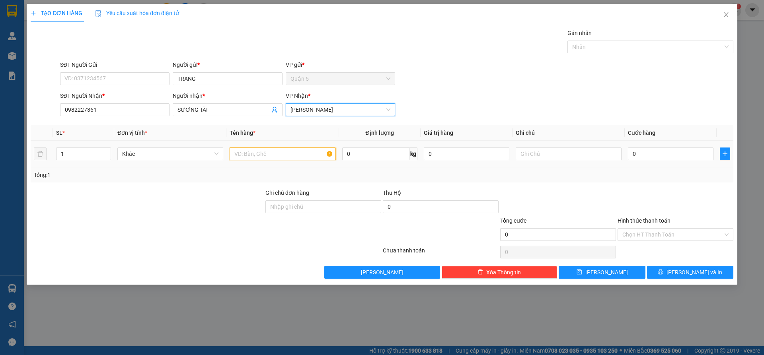
click at [258, 154] on input "text" at bounding box center [283, 154] width 106 height 13
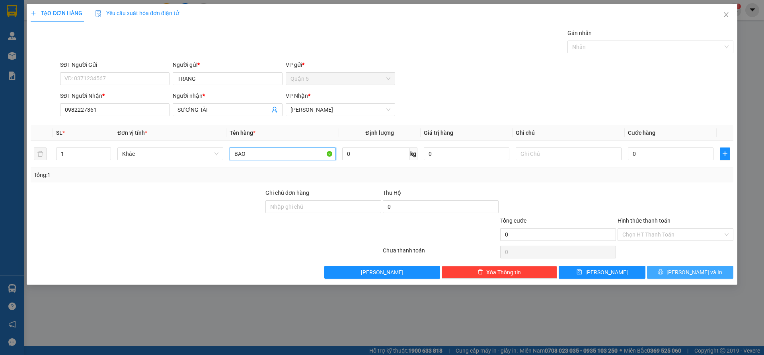
type input "BAO"
click at [689, 278] on button "[PERSON_NAME] và In" at bounding box center [690, 272] width 86 height 13
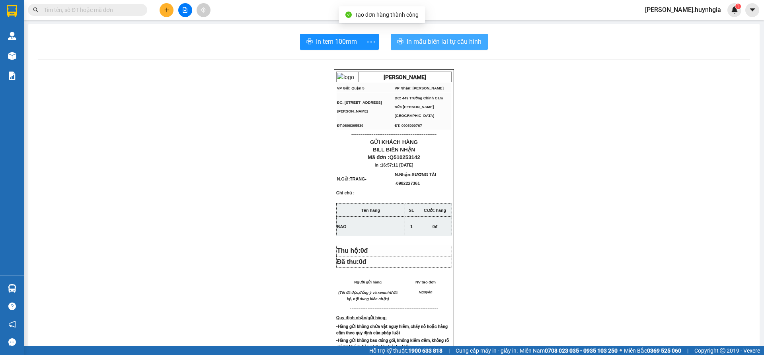
click at [420, 40] on span "In mẫu biên lai tự cấu hình" at bounding box center [444, 42] width 75 height 10
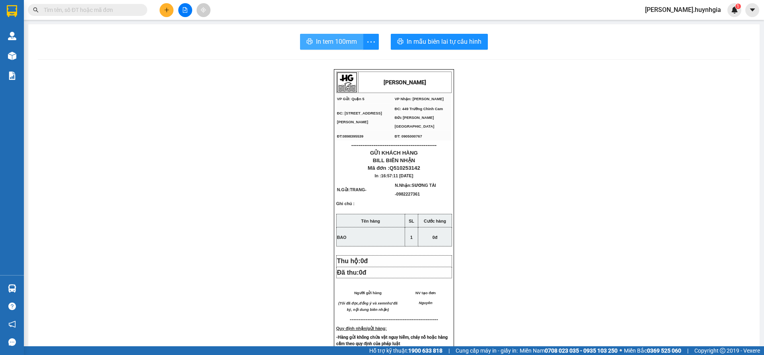
click at [320, 44] on span "In tem 100mm" at bounding box center [336, 42] width 41 height 10
click at [168, 15] on button at bounding box center [167, 10] width 14 height 14
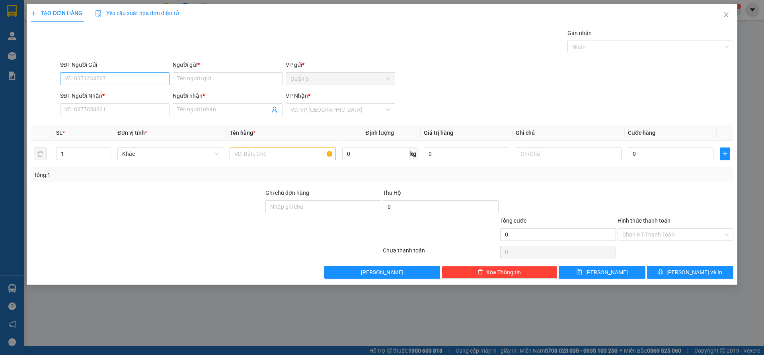
drag, startPoint x: 116, startPoint y: 85, endPoint x: 122, endPoint y: 80, distance: 7.6
click at [118, 83] on div "SĐT Người Gửi VD: 0371234567" at bounding box center [114, 74] width 109 height 28
click at [122, 80] on input "SĐT Người Gửi" at bounding box center [114, 78] width 109 height 13
click at [101, 105] on input "SĐT Người Nhận *" at bounding box center [114, 109] width 109 height 13
click at [94, 107] on input "677" at bounding box center [114, 109] width 109 height 13
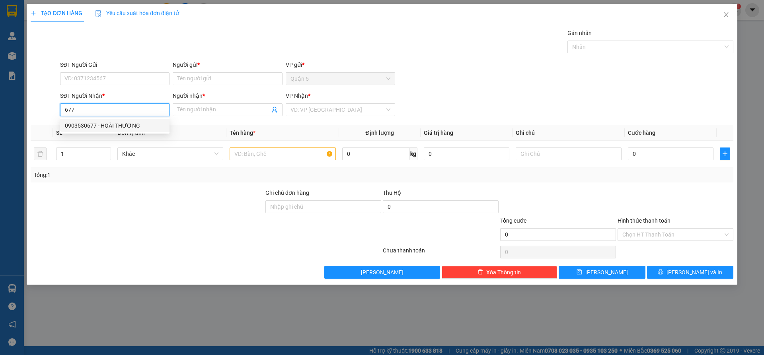
click at [121, 128] on div "0903530677 - HOÀI THƯƠNG" at bounding box center [115, 125] width 100 height 9
type input "0903530677"
type input "HOÀI THƯƠNG"
type input "0903530677"
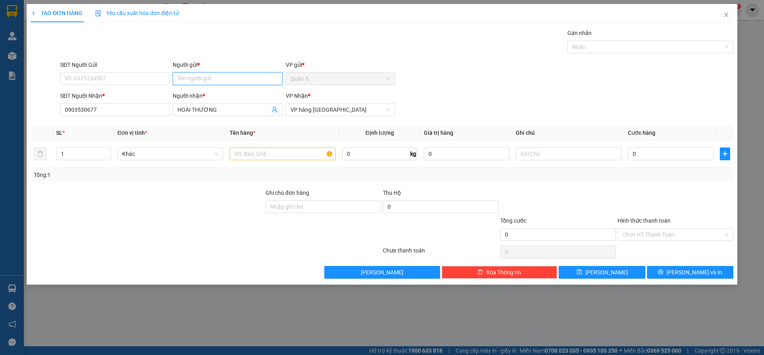
click at [205, 82] on input "Người gửi *" at bounding box center [227, 78] width 109 height 13
type input "P"
type input "NỘI THẤT PHONG THỦY"
click at [267, 152] on input "text" at bounding box center [283, 154] width 106 height 13
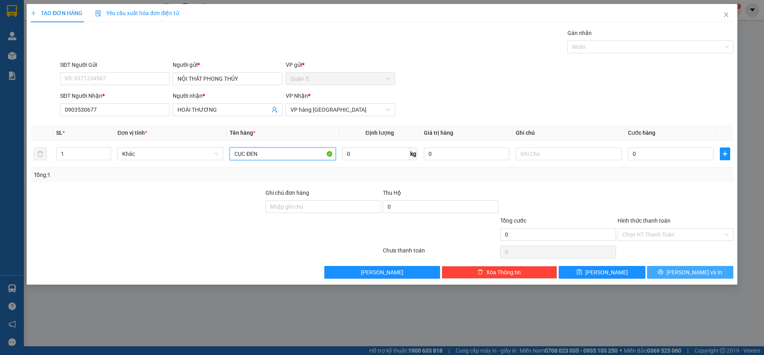
type input "CỤC ĐEN"
click at [659, 274] on button "[PERSON_NAME] và In" at bounding box center [690, 272] width 86 height 13
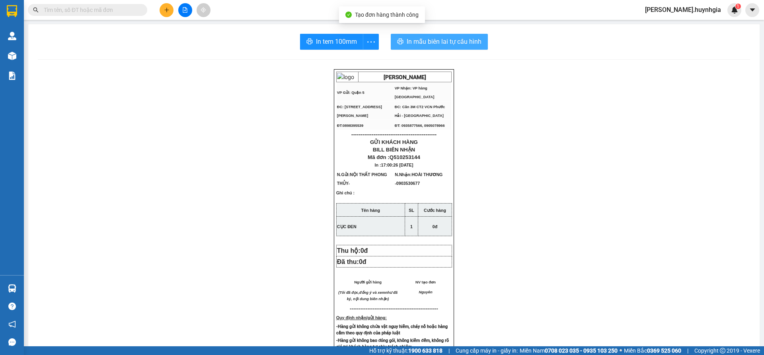
click at [407, 37] on span "In mẫu biên lai tự cấu hình" at bounding box center [444, 42] width 75 height 10
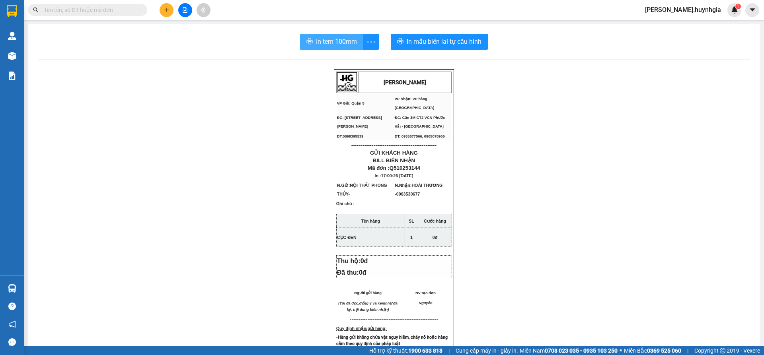
click at [337, 38] on span "In tem 100mm" at bounding box center [336, 42] width 41 height 10
click at [168, 15] on button at bounding box center [167, 10] width 14 height 14
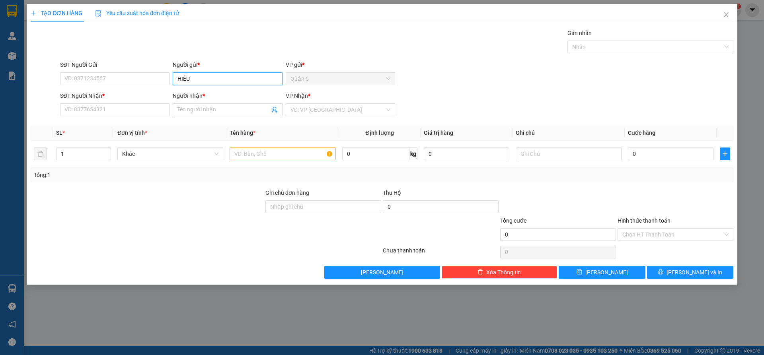
type input "HIẾU"
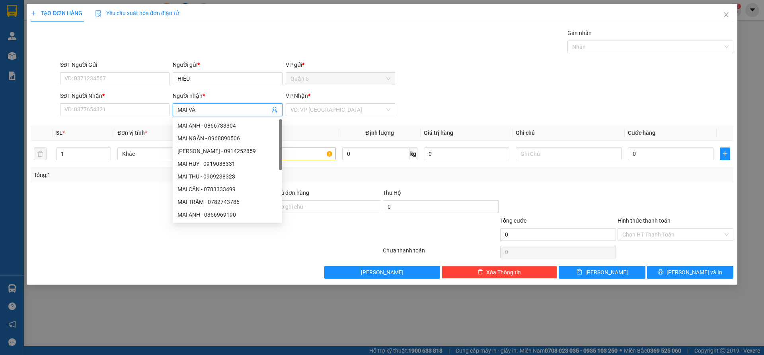
type input "[PERSON_NAME]"
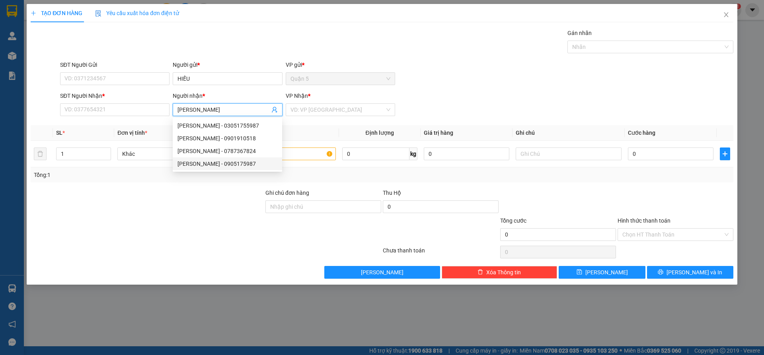
click at [247, 164] on div "[PERSON_NAME] - 0905175987" at bounding box center [227, 164] width 100 height 9
type input "0905175987"
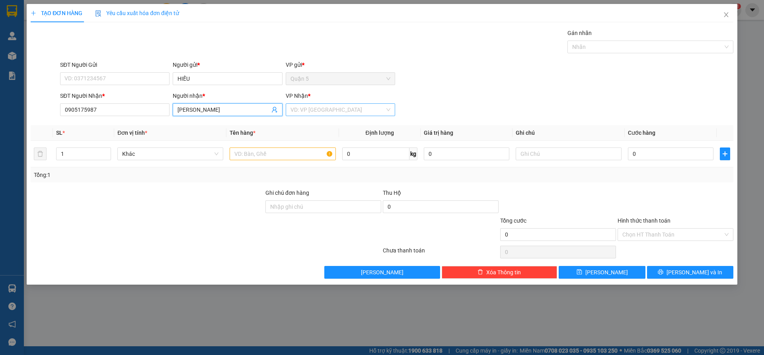
type input "[PERSON_NAME]"
click at [305, 109] on input "search" at bounding box center [337, 110] width 94 height 12
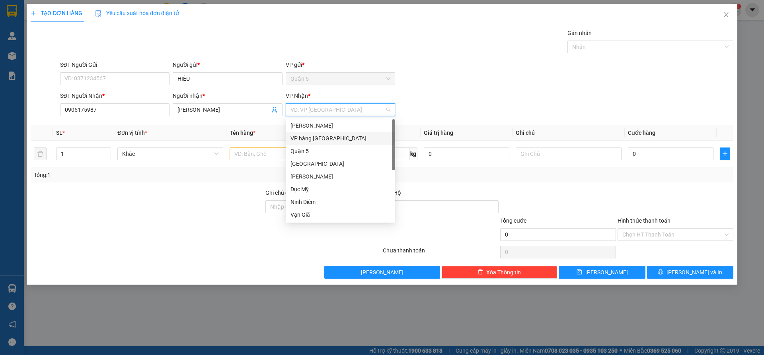
click at [314, 140] on div "VP hàng [GEOGRAPHIC_DATA]" at bounding box center [340, 138] width 100 height 9
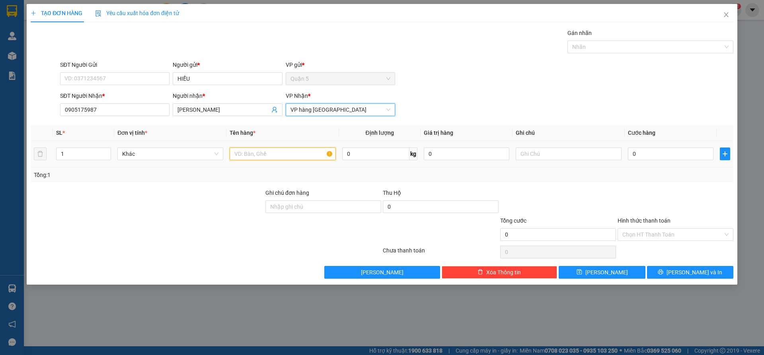
click at [255, 156] on input "text" at bounding box center [283, 154] width 106 height 13
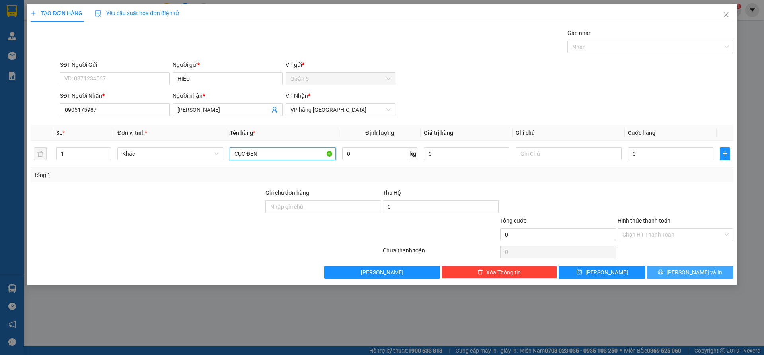
type input "CỤC ĐEN"
click at [693, 270] on span "[PERSON_NAME] và In" at bounding box center [694, 272] width 56 height 9
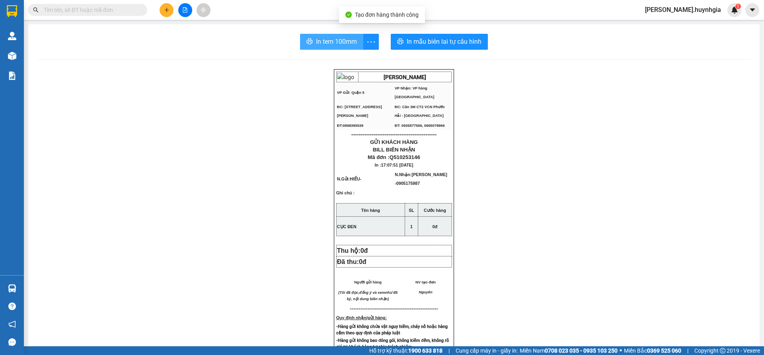
drag, startPoint x: 329, startPoint y: 41, endPoint x: 444, endPoint y: 105, distance: 132.3
click at [329, 41] on span "In tem 100mm" at bounding box center [336, 42] width 41 height 10
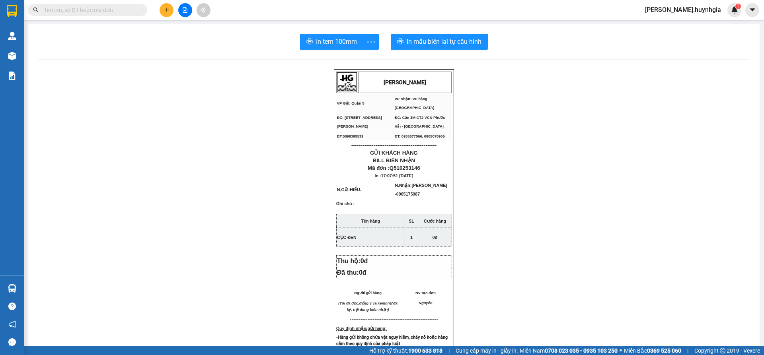
click at [98, 13] on input "text" at bounding box center [91, 10] width 94 height 9
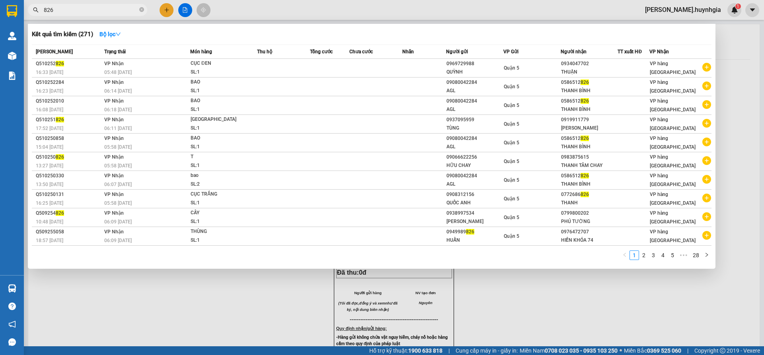
type input "826"
click at [164, 10] on div at bounding box center [382, 177] width 764 height 355
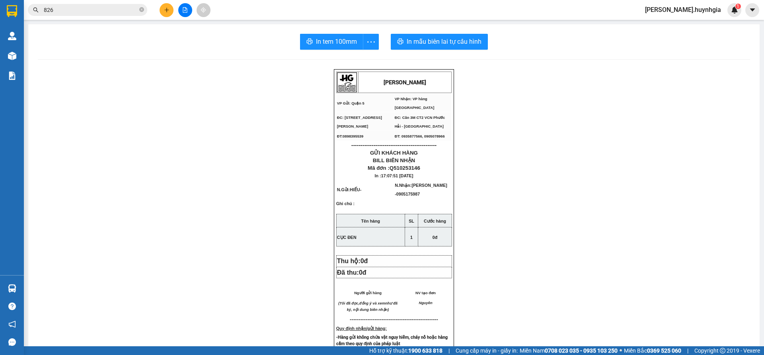
click at [164, 10] on icon "plus" at bounding box center [167, 10] width 6 height 6
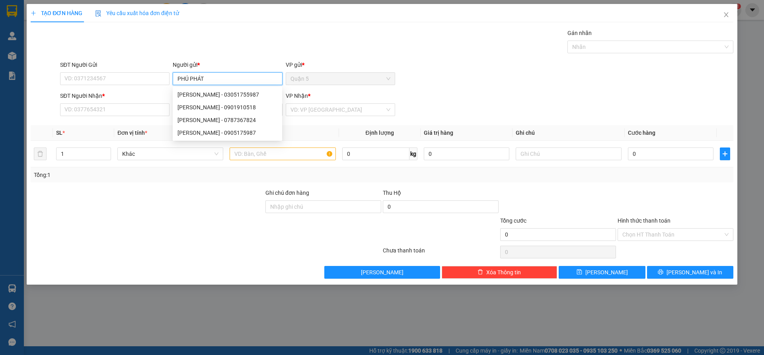
type input "PHÚ PHÁT"
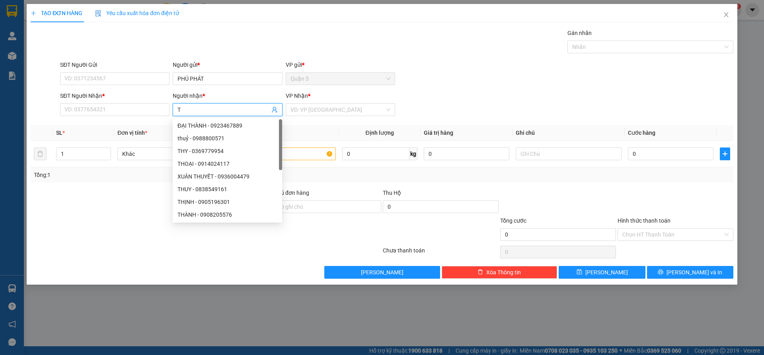
type input "T"
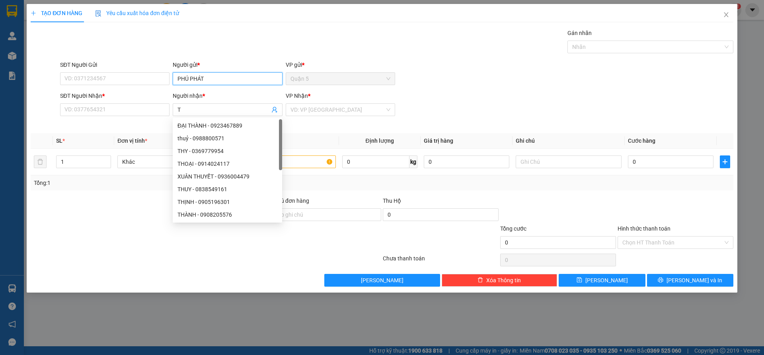
drag, startPoint x: 142, startPoint y: 62, endPoint x: 17, endPoint y: 2, distance: 138.6
click at [0, 8] on div "TẠO ĐƠN HÀNG Yêu cầu xuất hóa đơn điện tử Transit Pickup Surcharge Ids Transit …" at bounding box center [382, 177] width 764 height 355
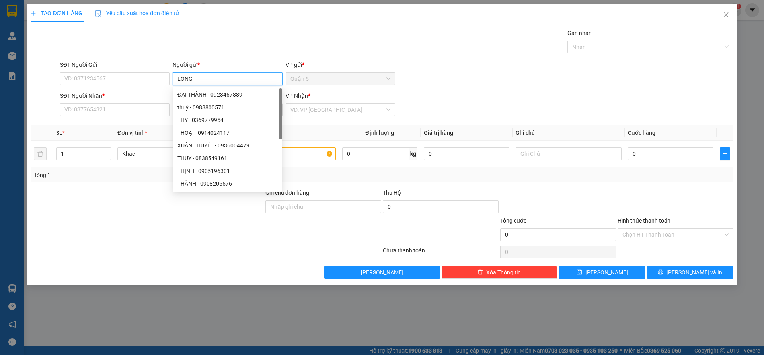
type input "LONG"
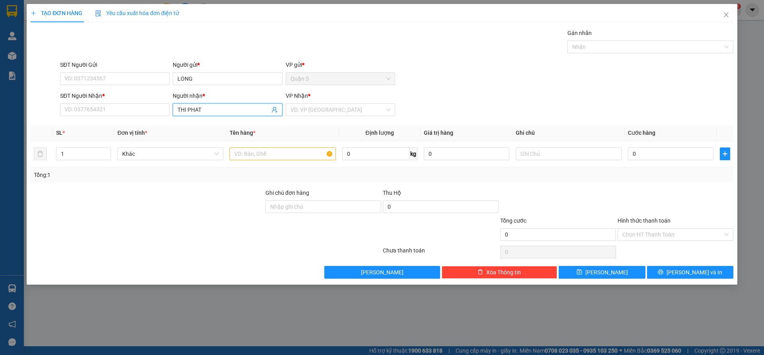
type input "THI PHÁT"
drag, startPoint x: 218, startPoint y: 136, endPoint x: 276, endPoint y: 136, distance: 58.5
click at [218, 136] on div "THI PHÁT - 0938909508" at bounding box center [227, 138] width 100 height 9
type input "0938909508"
type input "THI PHÁT"
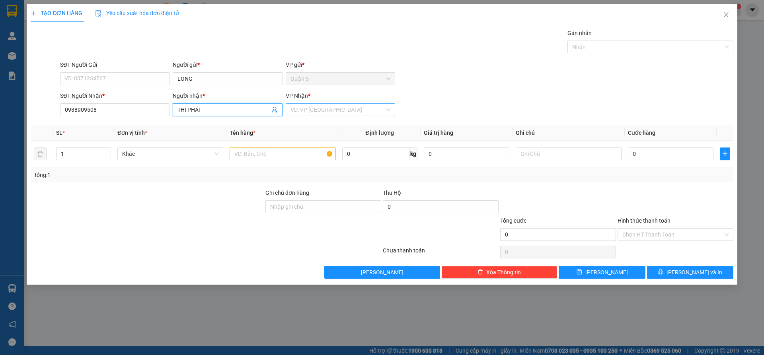
click at [321, 115] on input "search" at bounding box center [337, 110] width 94 height 12
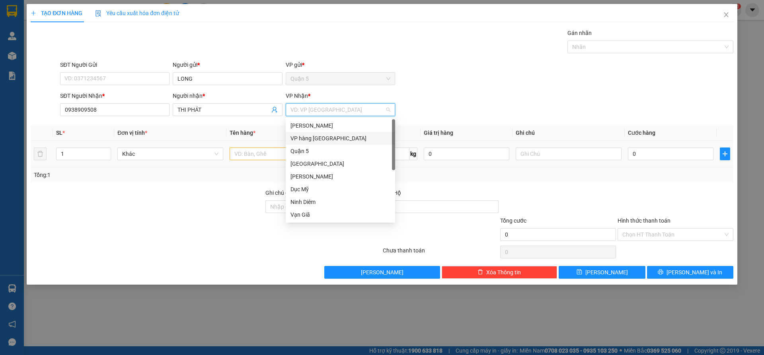
drag, startPoint x: 317, startPoint y: 139, endPoint x: 269, endPoint y: 146, distance: 48.6
click at [317, 139] on div "VP hàng [GEOGRAPHIC_DATA]" at bounding box center [340, 138] width 100 height 9
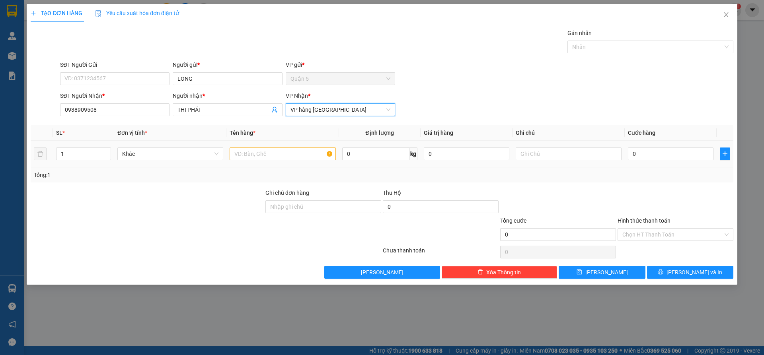
click at [269, 146] on td at bounding box center [282, 154] width 112 height 27
click at [267, 152] on input "text" at bounding box center [283, 154] width 106 height 13
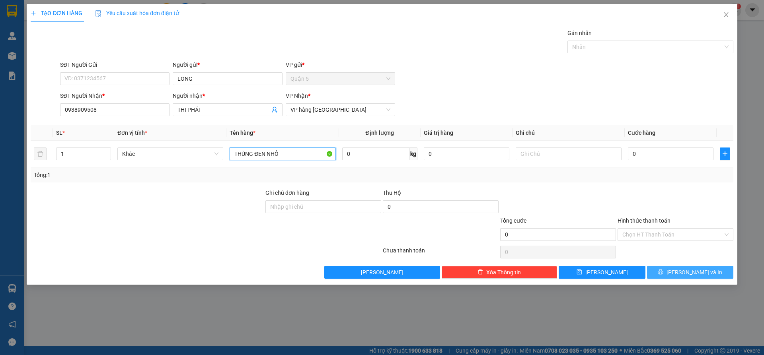
type input "THÙNG ĐEN NHỎ"
click at [667, 278] on button "[PERSON_NAME] và In" at bounding box center [690, 272] width 86 height 13
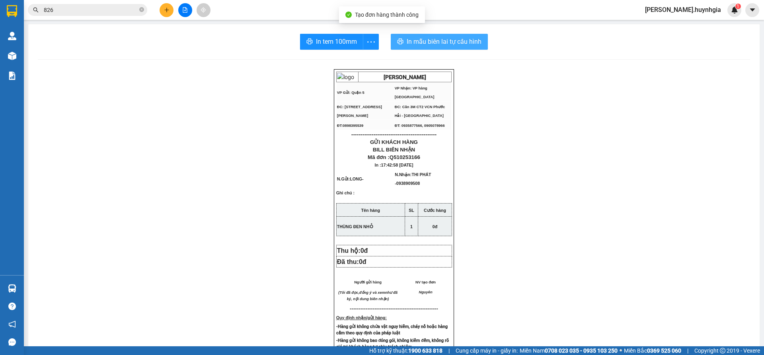
click at [458, 44] on span "In mẫu biên lai tự cấu hình" at bounding box center [444, 42] width 75 height 10
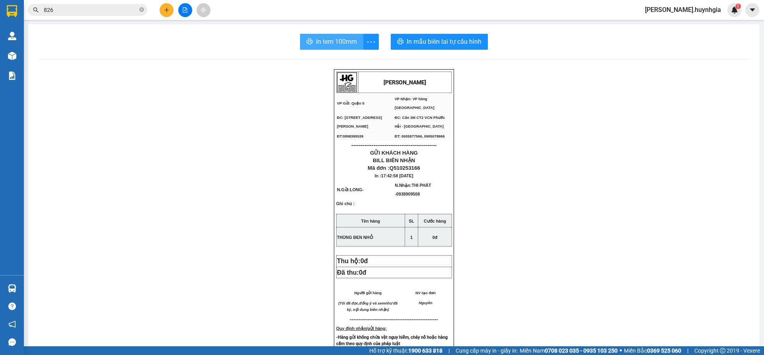
drag, startPoint x: 351, startPoint y: 37, endPoint x: 369, endPoint y: 51, distance: 22.1
click at [350, 37] on span "In tem 100mm" at bounding box center [336, 42] width 41 height 10
